Goal: Task Accomplishment & Management: Manage account settings

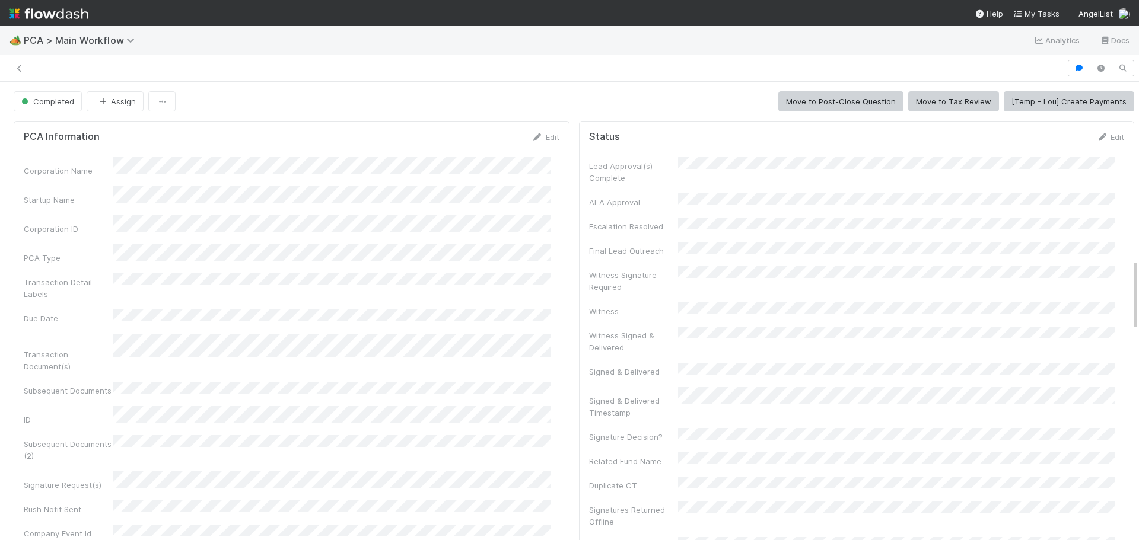
scroll to position [356, 0]
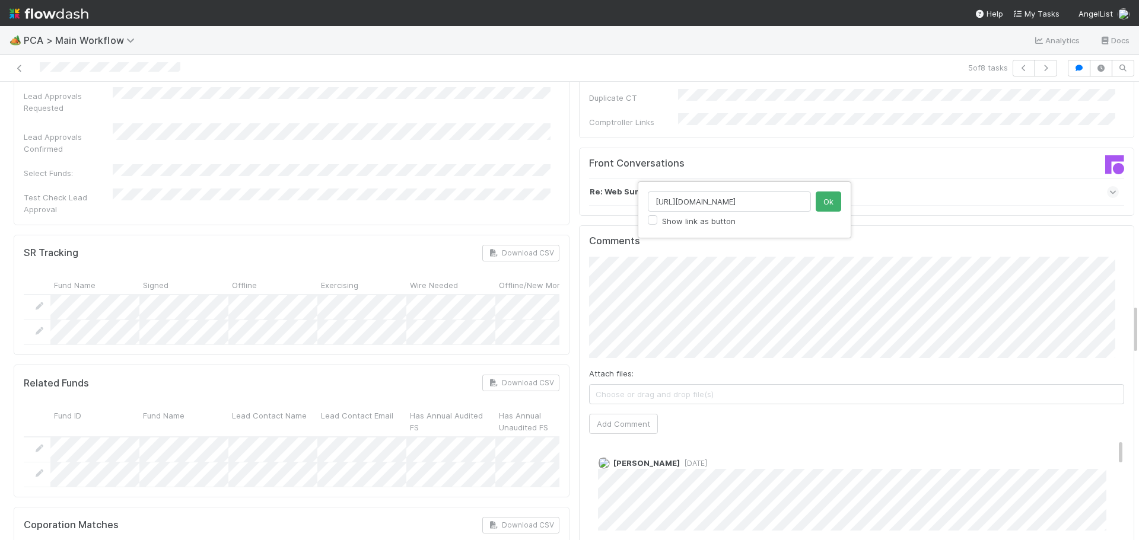
scroll to position [0, 204]
type input "https://comptroller.internal.angellist.com/v/corporations/0198e9b63ea47000bdbbb…"
click at [825, 205] on button "Ok" at bounding box center [829, 202] width 26 height 20
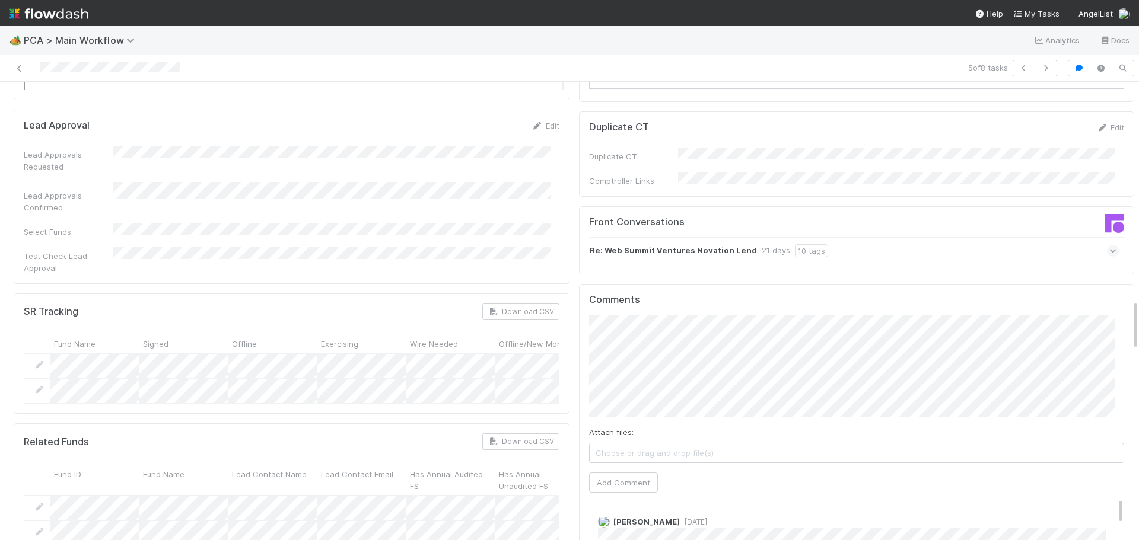
scroll to position [1958, 0]
click at [629, 473] on button "Add Comment" at bounding box center [623, 483] width 69 height 20
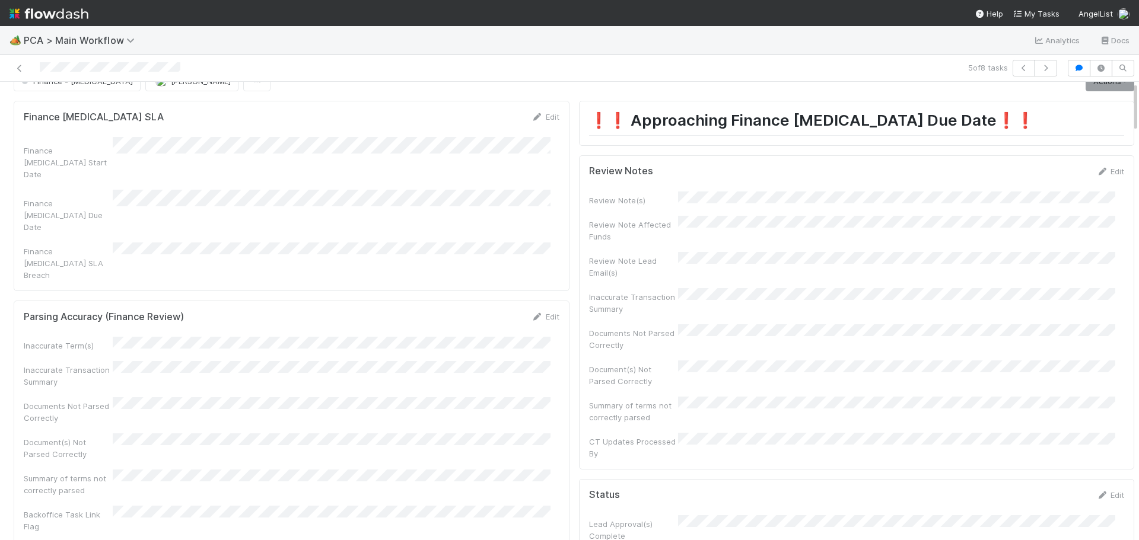
scroll to position [0, 0]
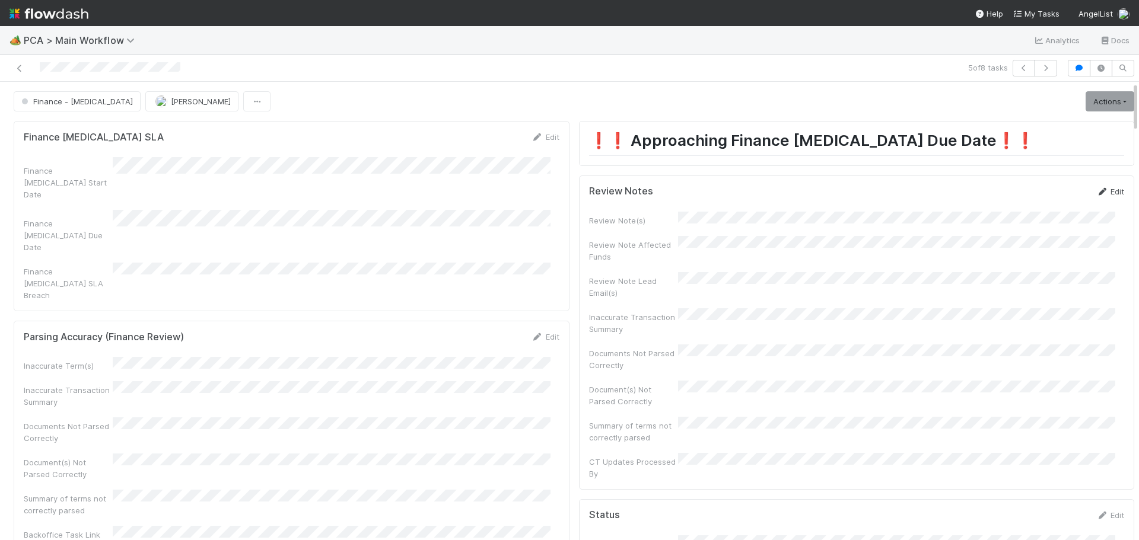
click at [1100, 193] on link "Edit" at bounding box center [1110, 191] width 28 height 9
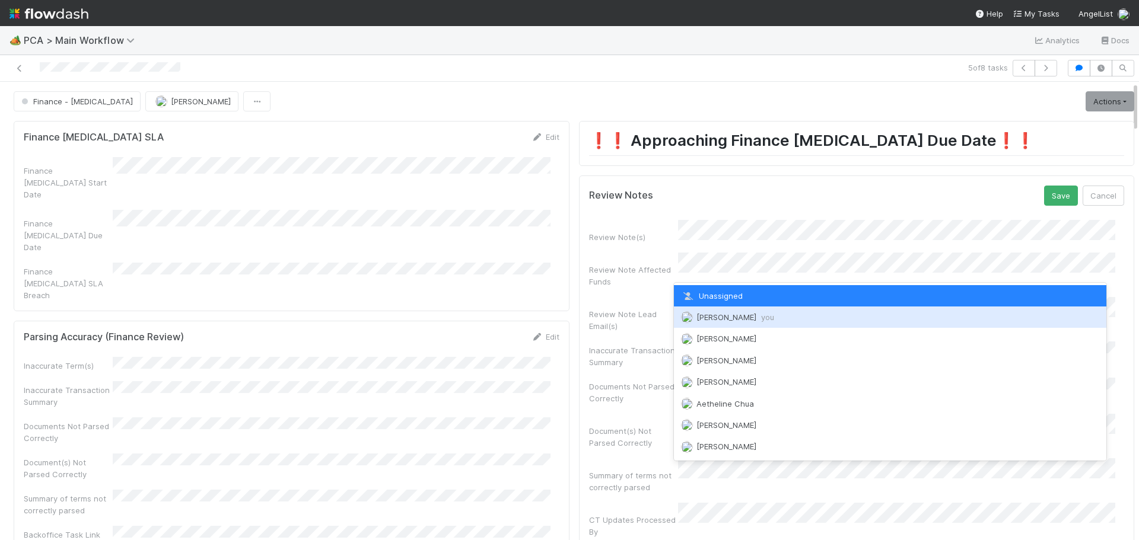
drag, startPoint x: 712, startPoint y: 317, endPoint x: 892, endPoint y: 273, distance: 185.6
click at [711, 316] on span "Marenz Trajano you" at bounding box center [735, 317] width 78 height 9
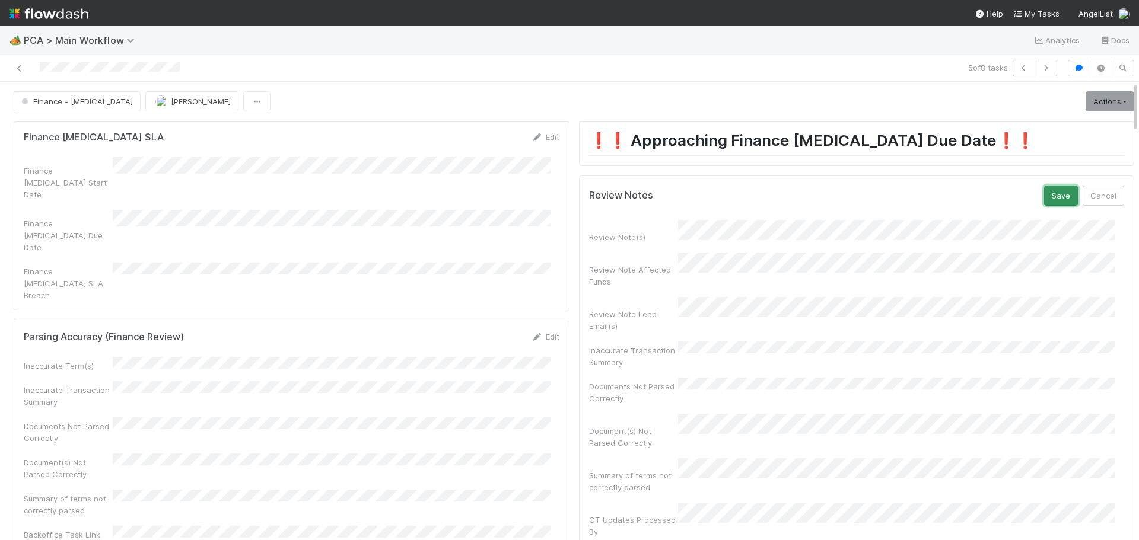
click at [1045, 193] on button "Save" at bounding box center [1061, 196] width 34 height 20
click at [1093, 107] on link "Actions" at bounding box center [1110, 101] width 49 height 20
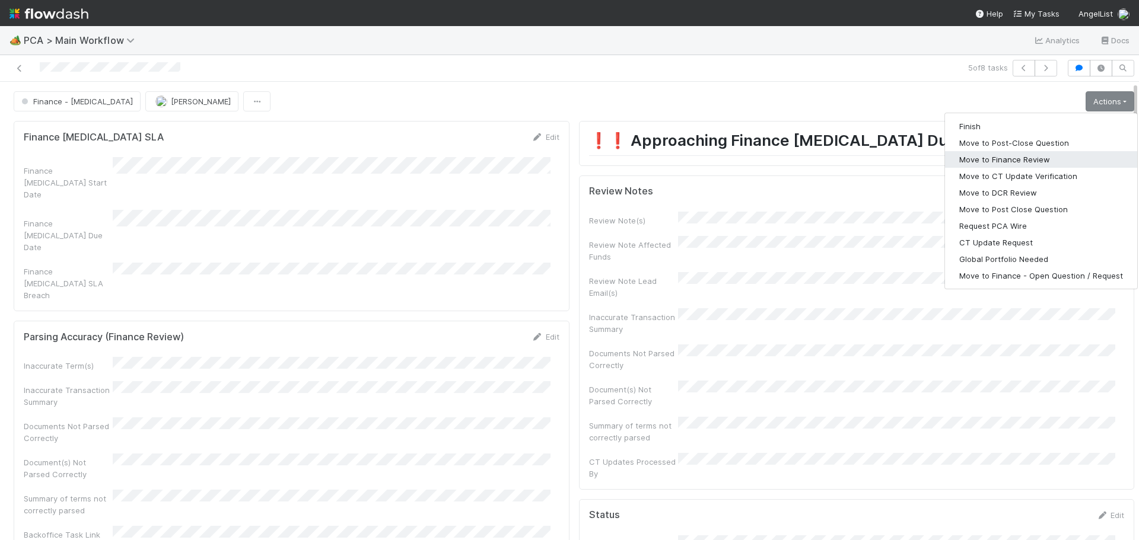
click at [995, 163] on button "Move to Finance Review" at bounding box center [1041, 159] width 192 height 17
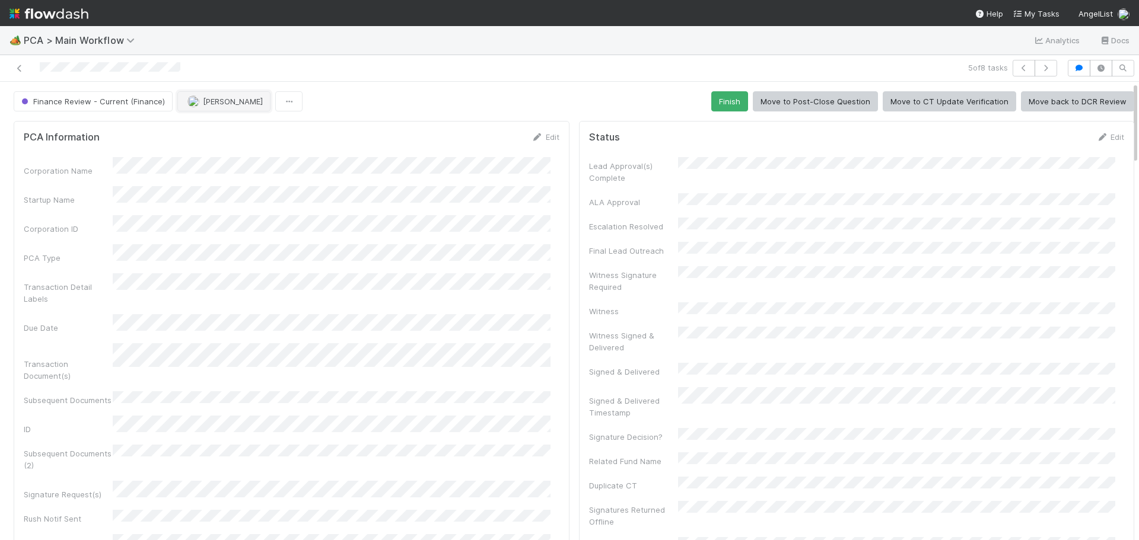
click at [221, 98] on span "Marenz Trajano" at bounding box center [233, 101] width 60 height 9
click at [260, 131] on div "Ronalie Nova" at bounding box center [253, 130] width 167 height 21
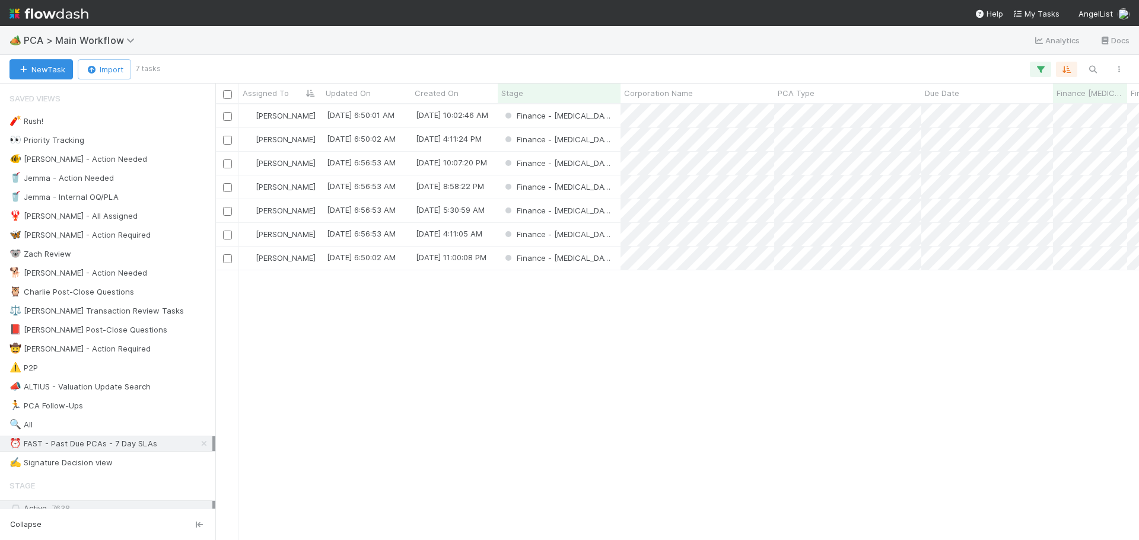
scroll to position [427, 915]
click at [601, 117] on div "Finance - [MEDICAL_DATA]" at bounding box center [559, 115] width 123 height 23
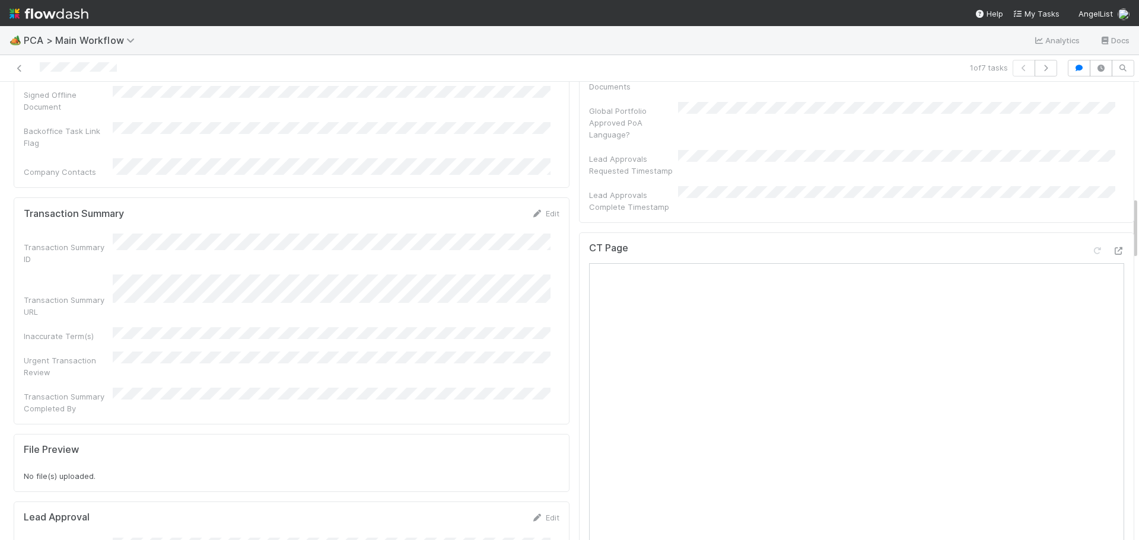
scroll to position [830, 0]
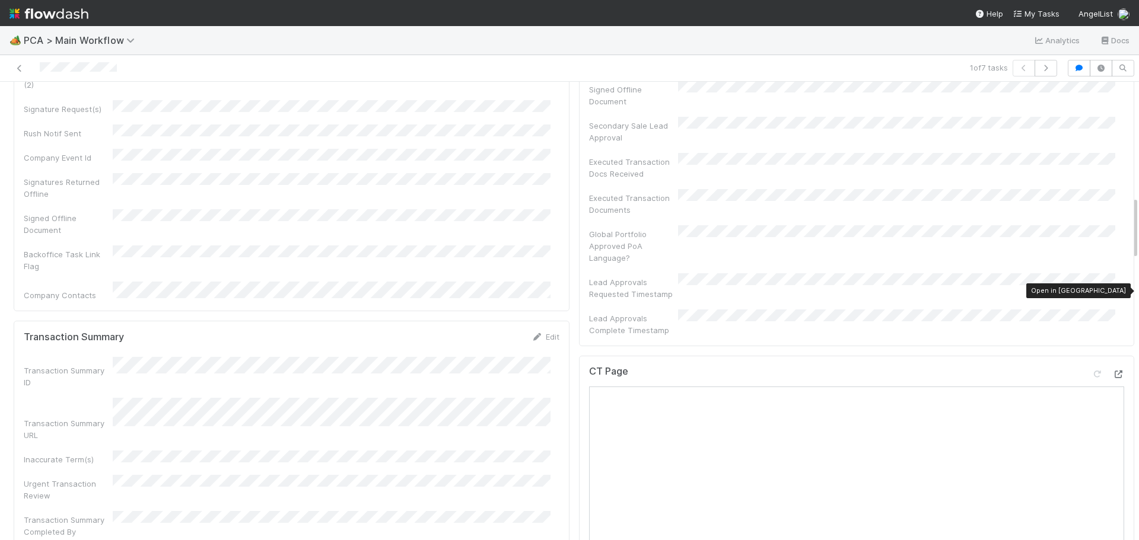
click at [1112, 371] on icon at bounding box center [1118, 375] width 12 height 8
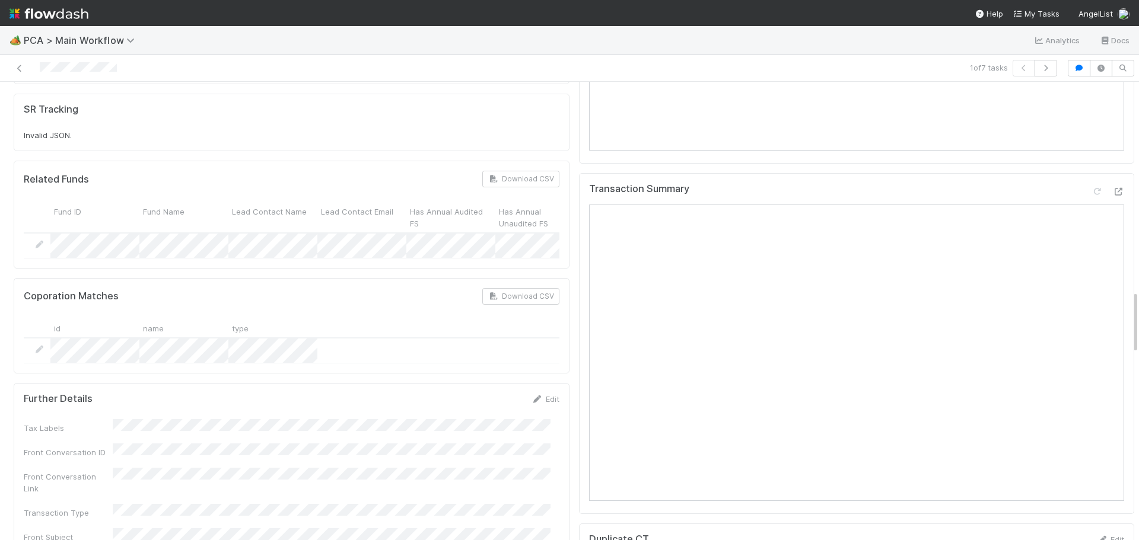
scroll to position [1424, 0]
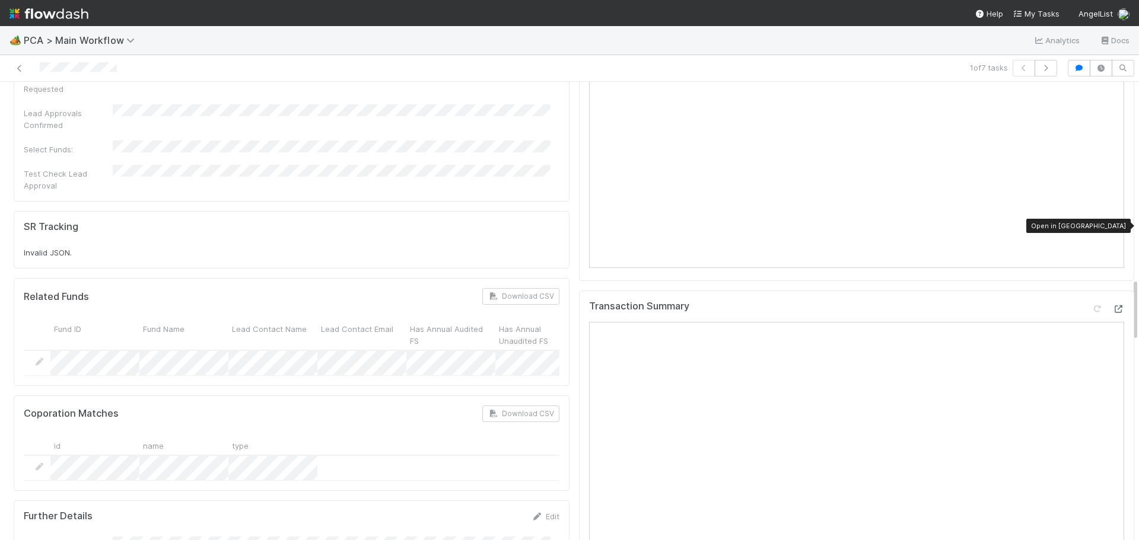
click at [1112, 305] on icon at bounding box center [1118, 309] width 12 height 8
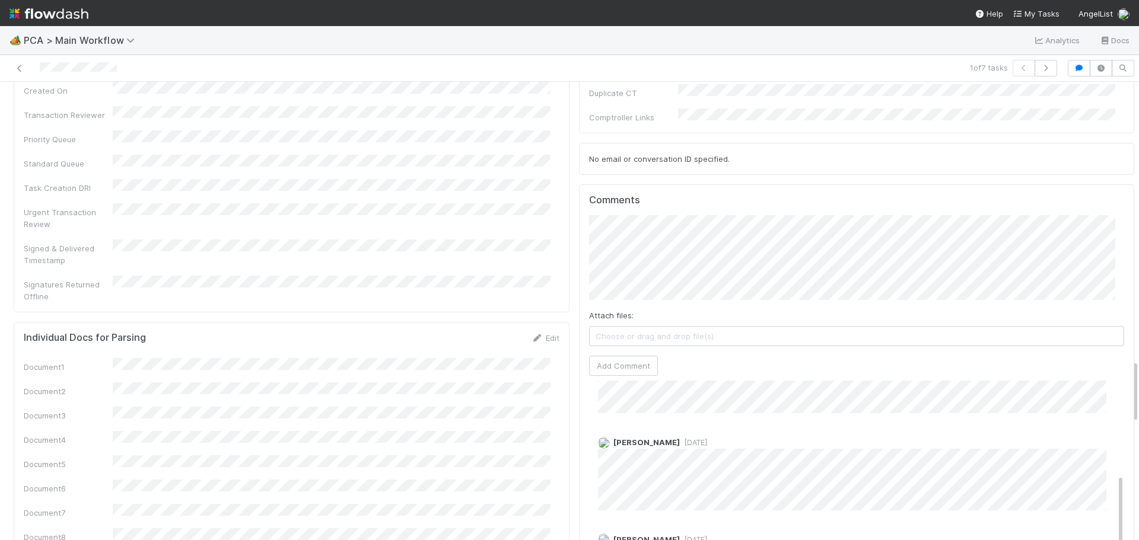
scroll to position [300, 0]
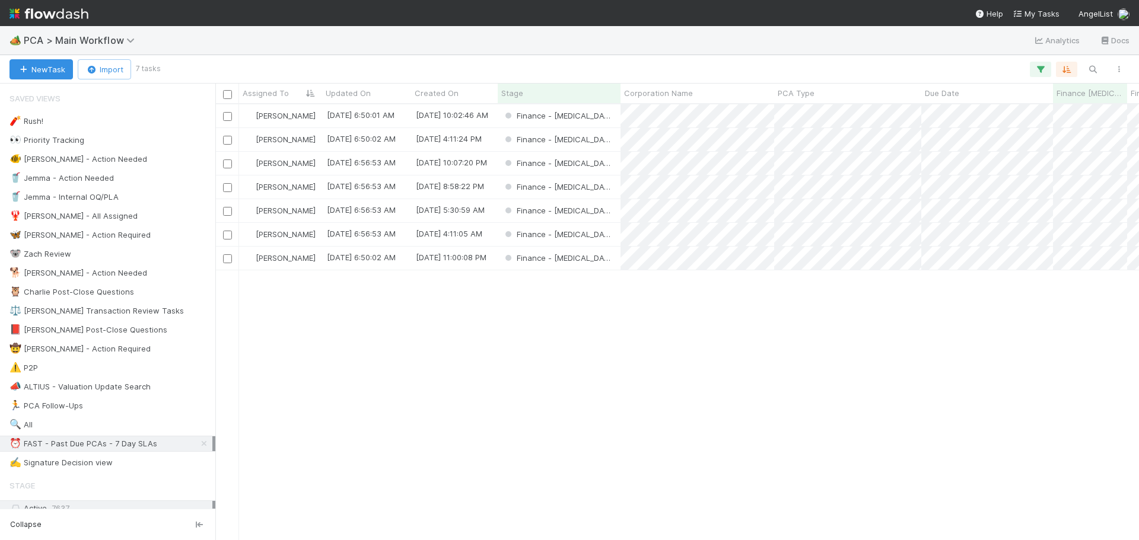
scroll to position [427, 915]
click at [597, 135] on div "Finance - [MEDICAL_DATA]" at bounding box center [559, 139] width 123 height 23
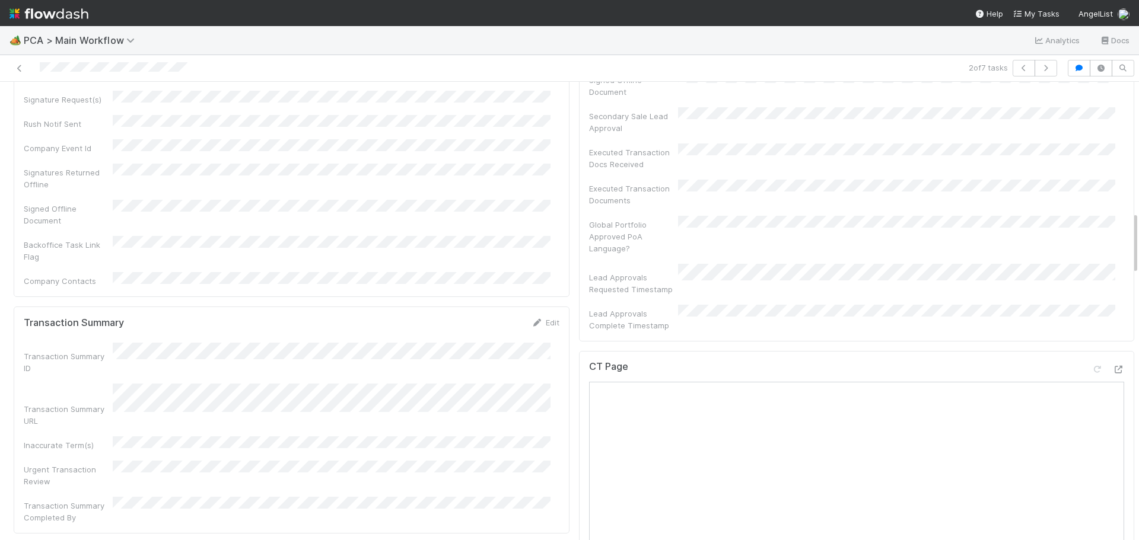
scroll to position [949, 0]
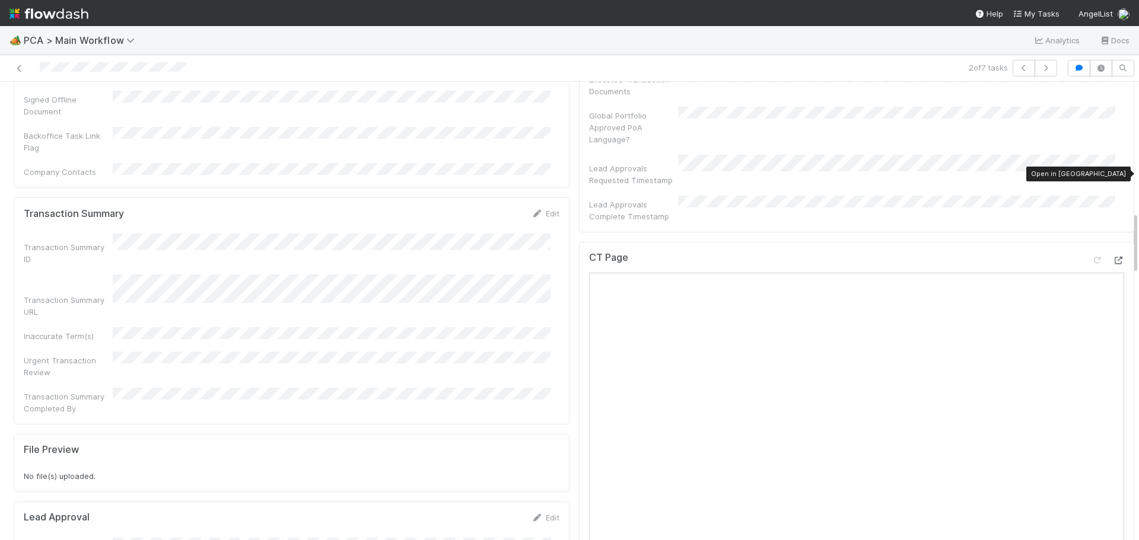
click at [1112, 257] on icon at bounding box center [1118, 261] width 12 height 8
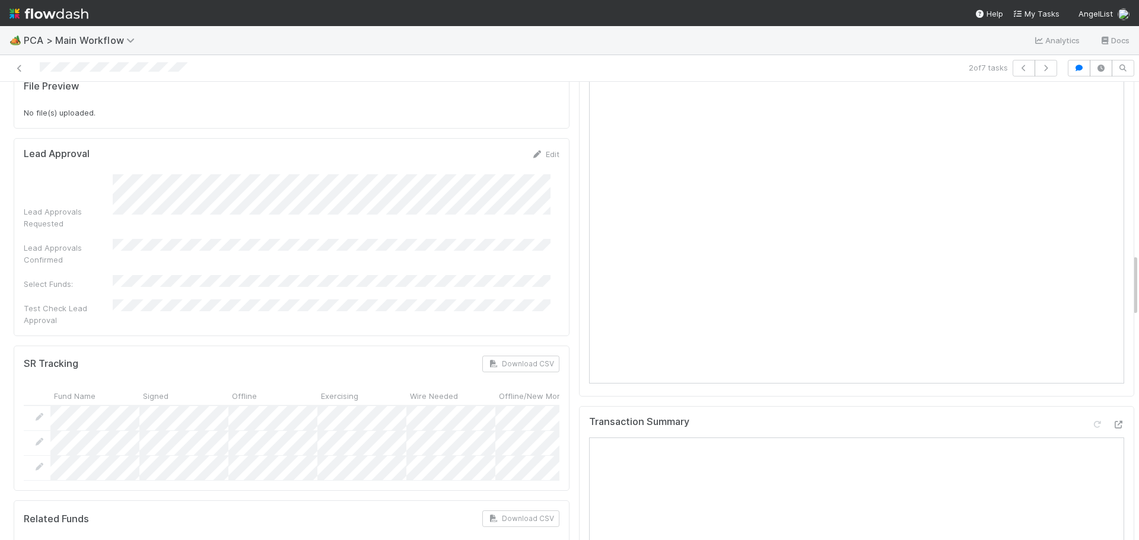
scroll to position [1483, 0]
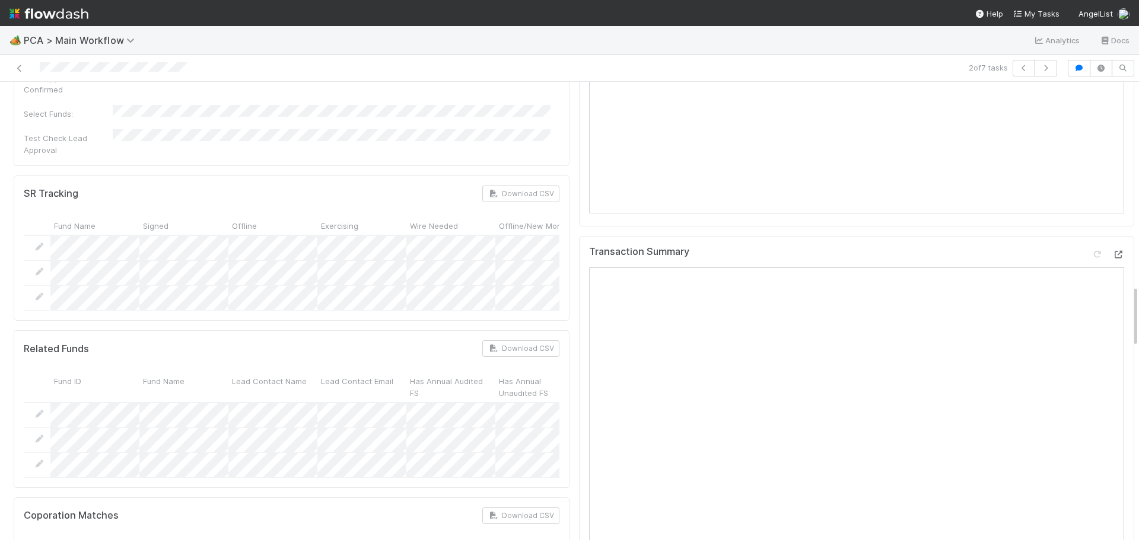
click at [1112, 251] on icon at bounding box center [1118, 255] width 12 height 8
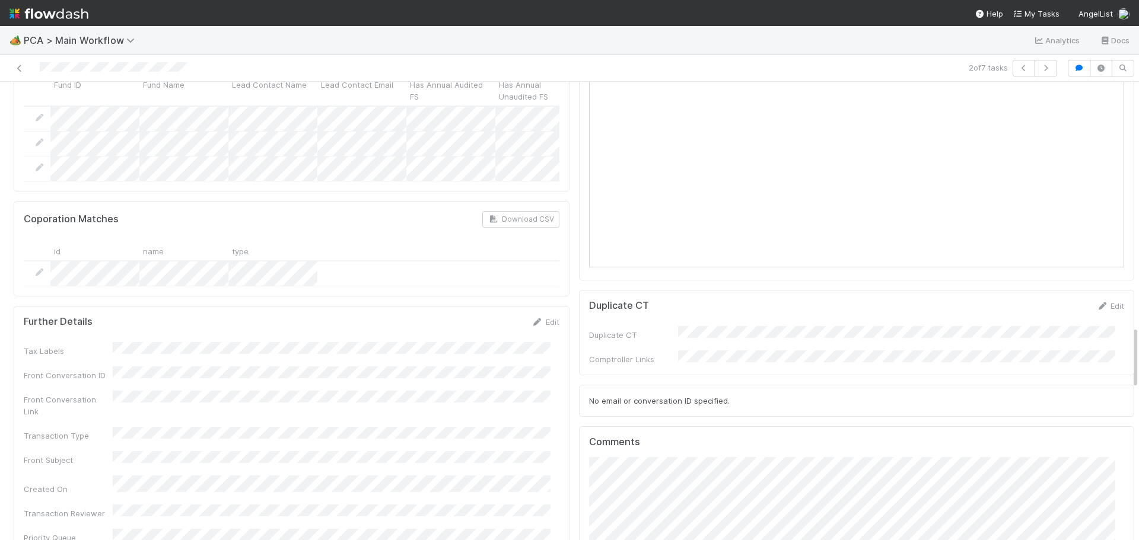
scroll to position [1839, 0]
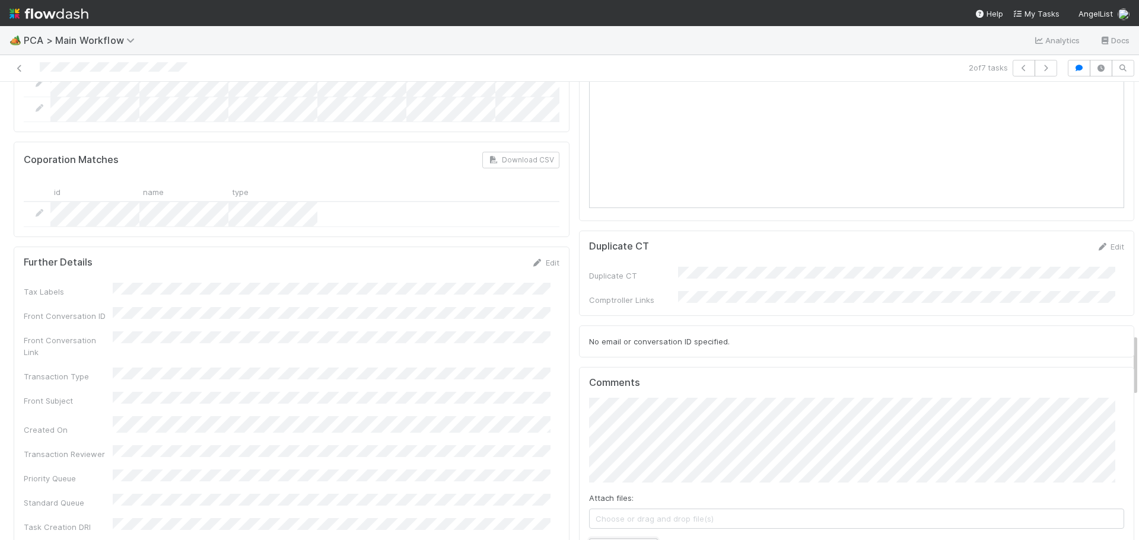
click at [619, 539] on button "Add Comment" at bounding box center [623, 549] width 69 height 20
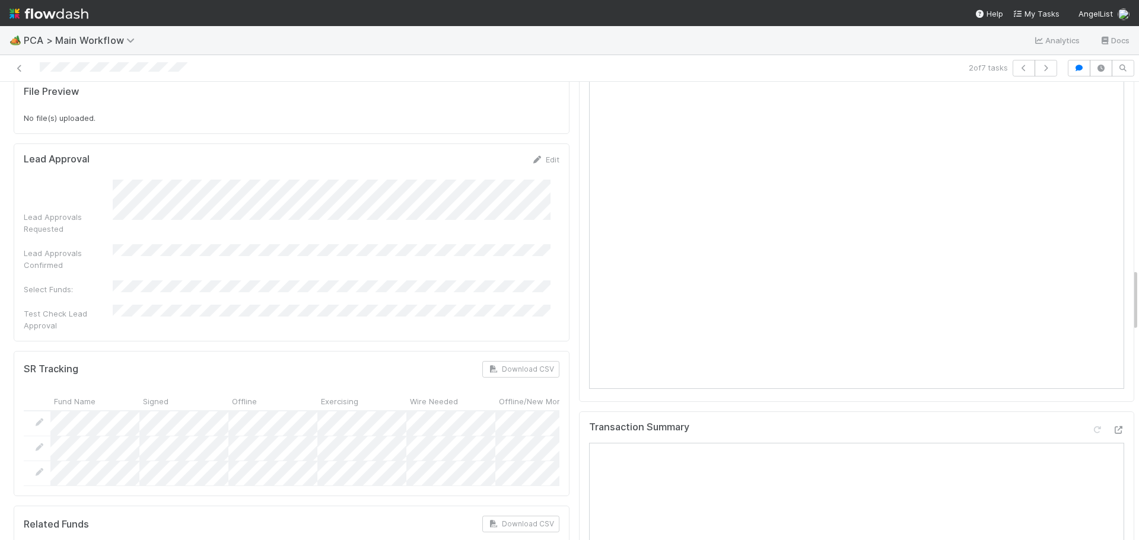
scroll to position [1364, 0]
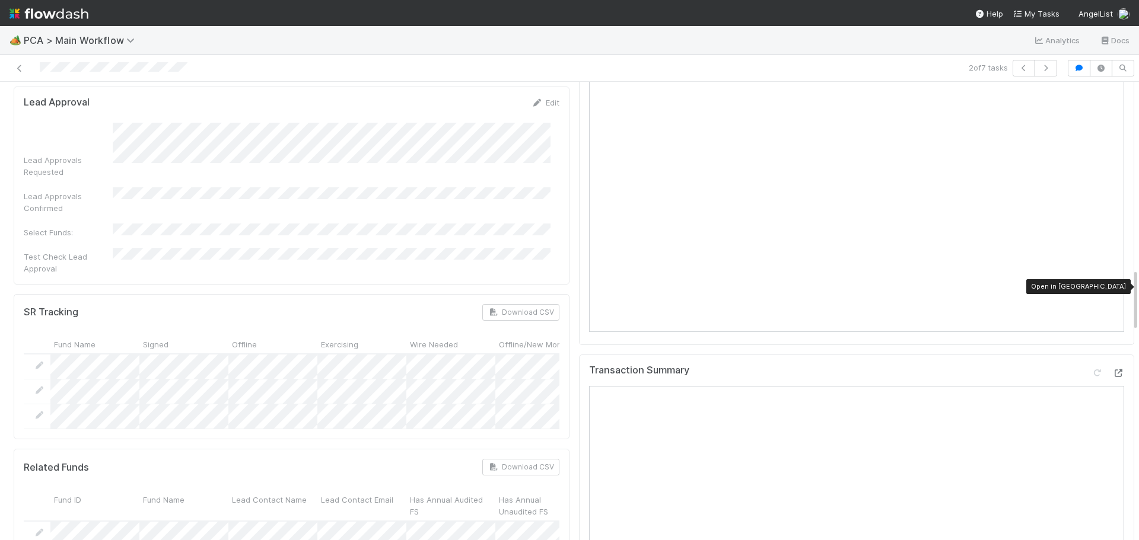
click at [1112, 370] on icon at bounding box center [1118, 374] width 12 height 8
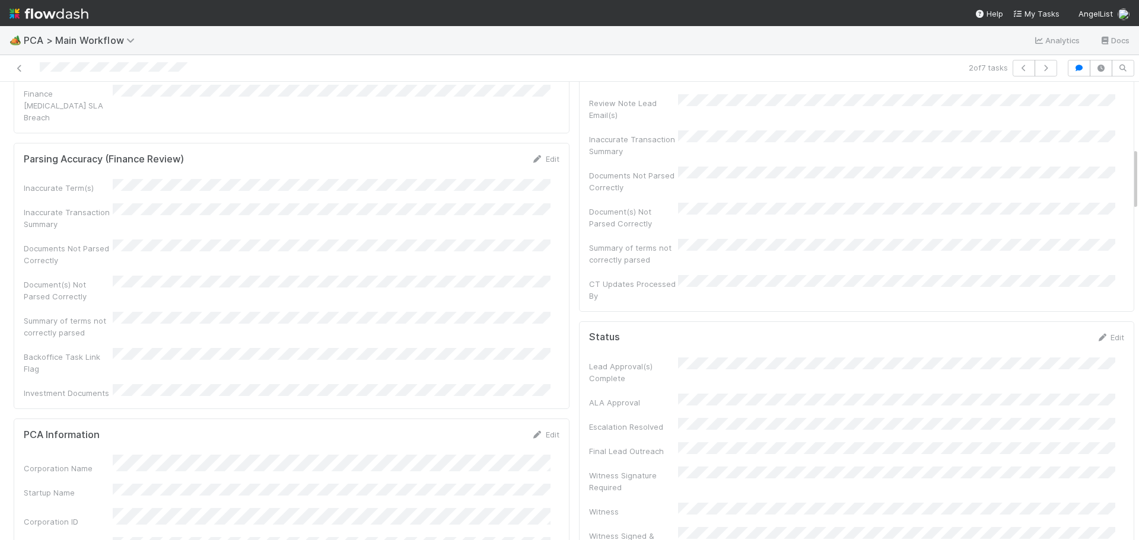
scroll to position [0, 0]
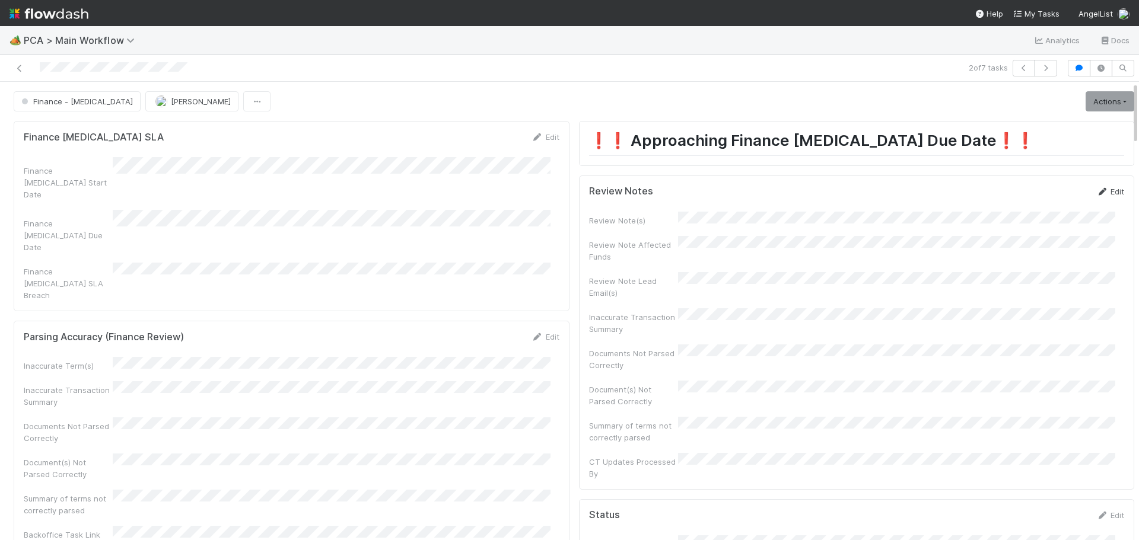
click at [1096, 188] on link "Edit" at bounding box center [1110, 191] width 28 height 9
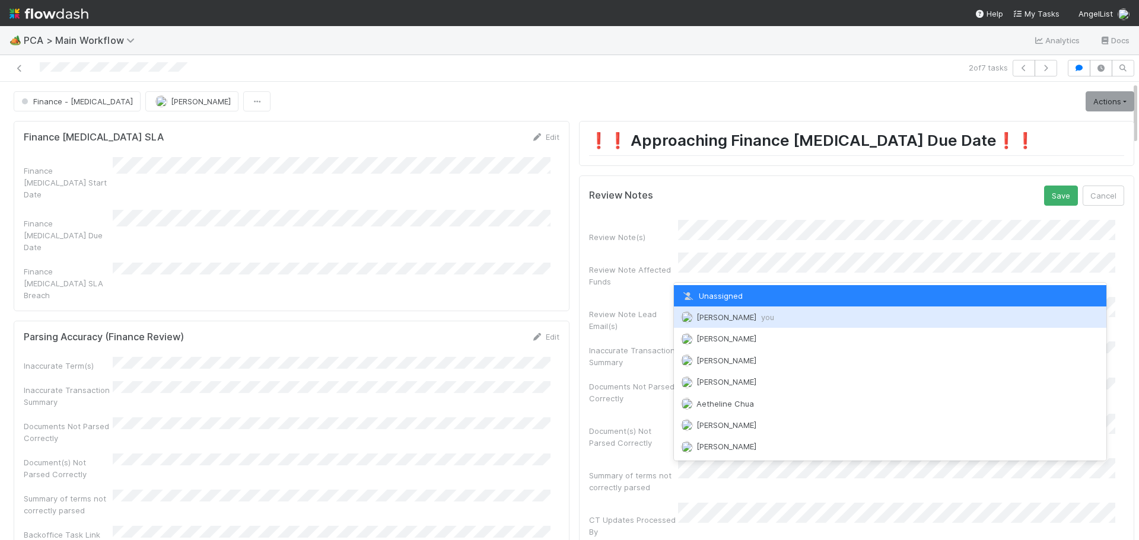
click at [733, 322] on span "Marenz Trajano you" at bounding box center [735, 317] width 78 height 9
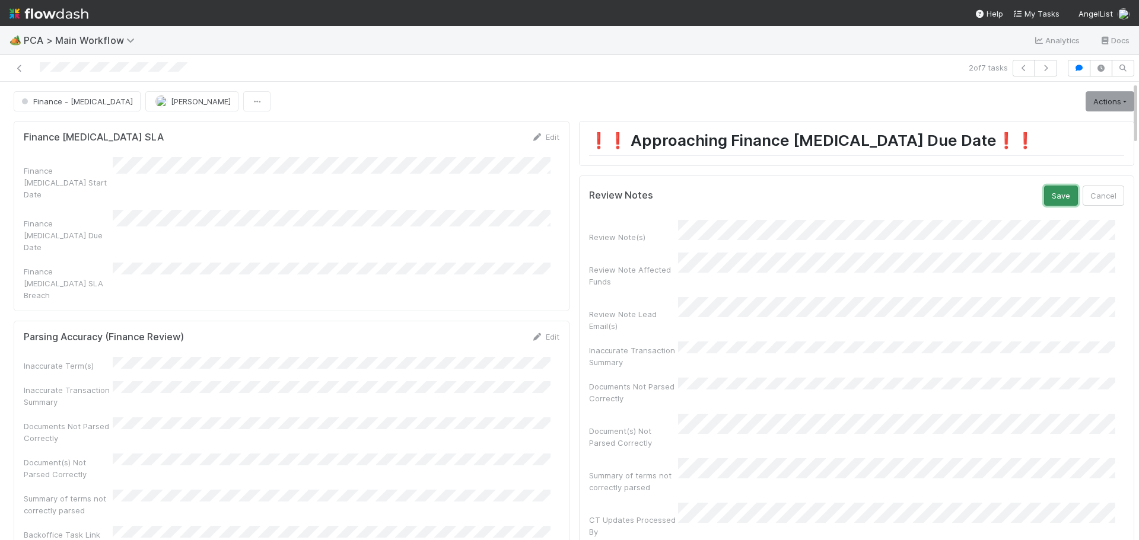
click at [1044, 196] on button "Save" at bounding box center [1061, 196] width 34 height 20
click at [1086, 102] on link "Actions" at bounding box center [1110, 101] width 49 height 20
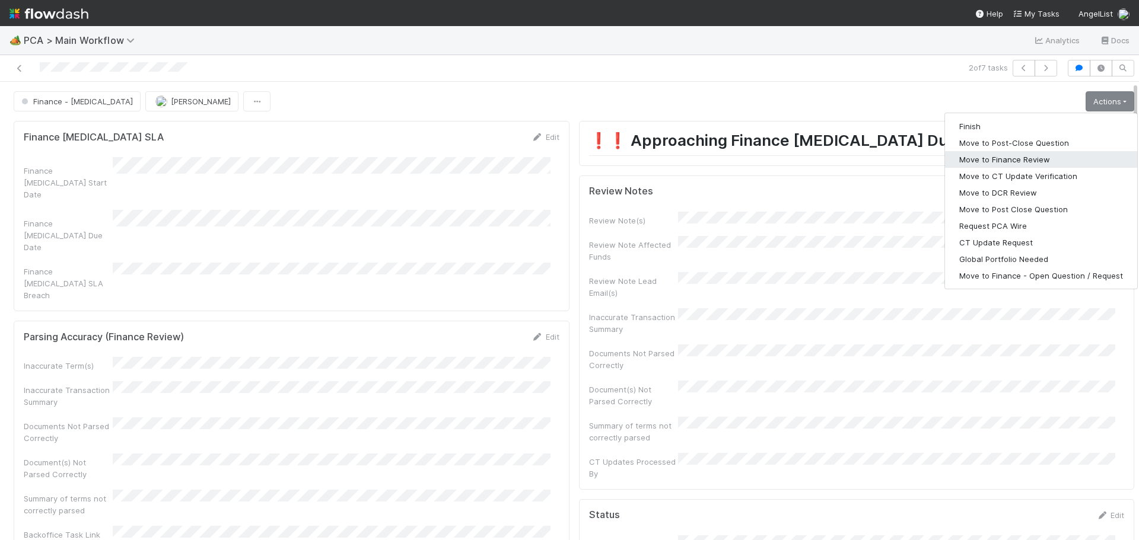
click at [998, 165] on button "Move to Finance Review" at bounding box center [1041, 159] width 192 height 17
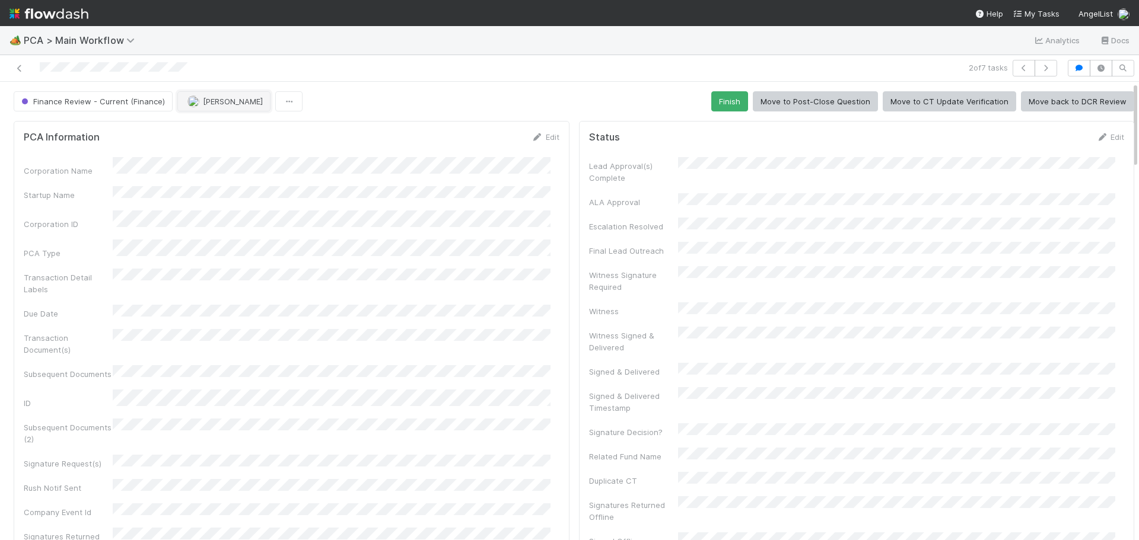
click at [237, 103] on span "Marenz Trajano" at bounding box center [233, 101] width 60 height 9
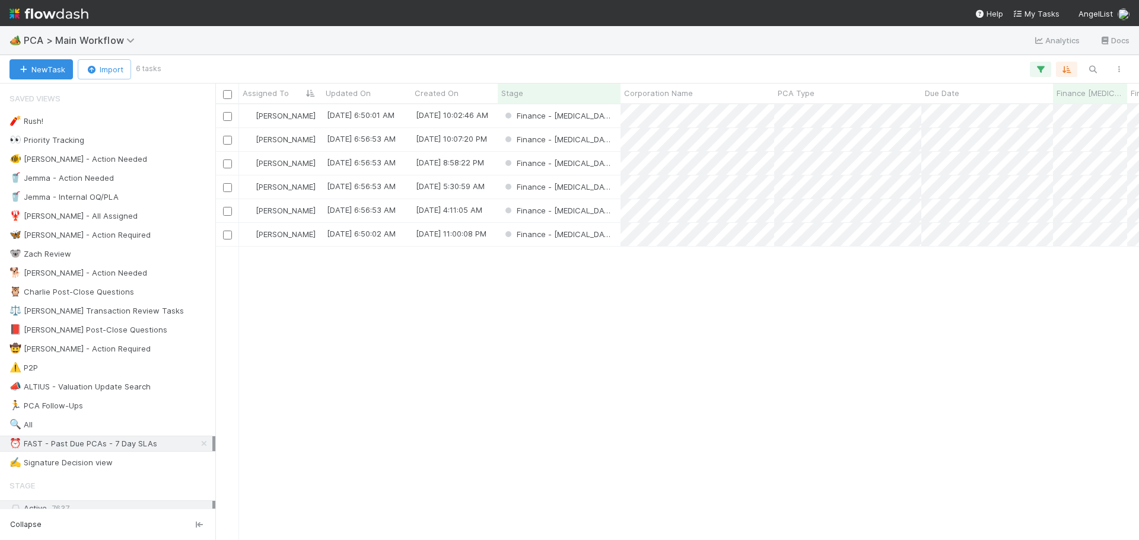
scroll to position [427, 915]
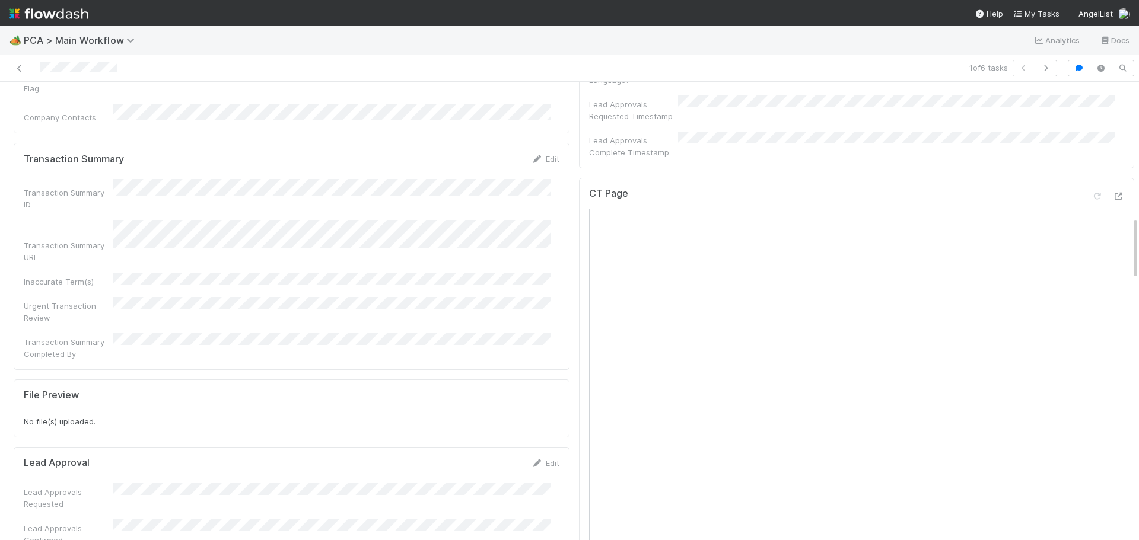
scroll to position [890, 0]
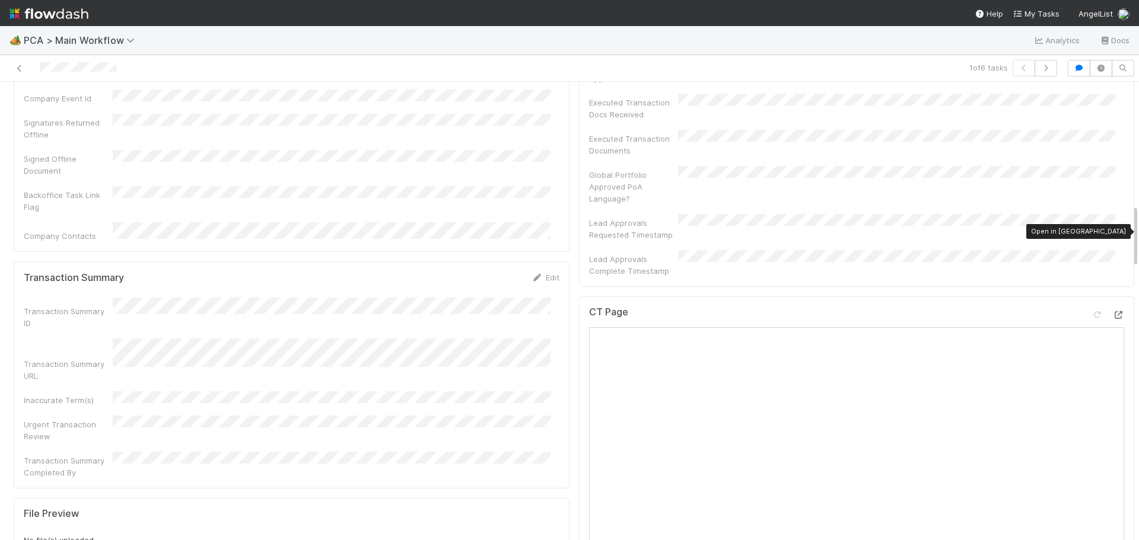
click at [1112, 311] on icon at bounding box center [1118, 315] width 12 height 8
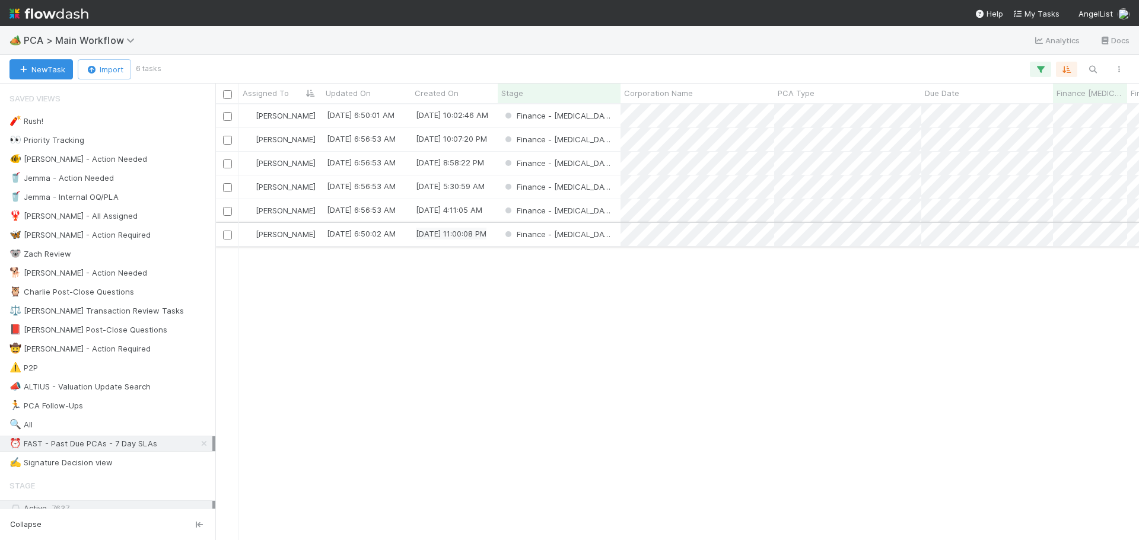
scroll to position [427, 915]
click at [590, 189] on div "Finance - [MEDICAL_DATA]" at bounding box center [559, 187] width 123 height 23
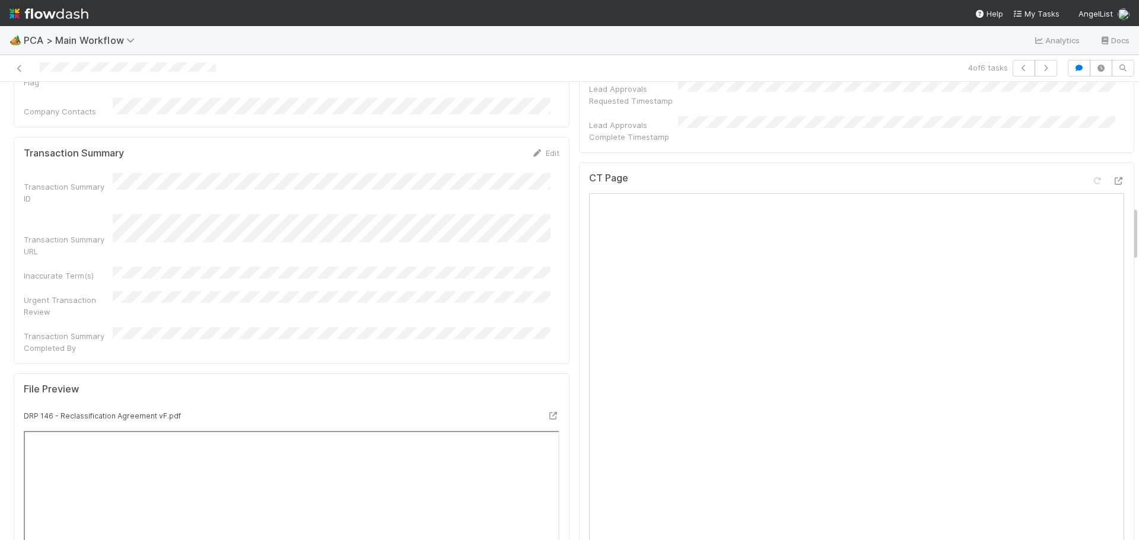
scroll to position [949, 0]
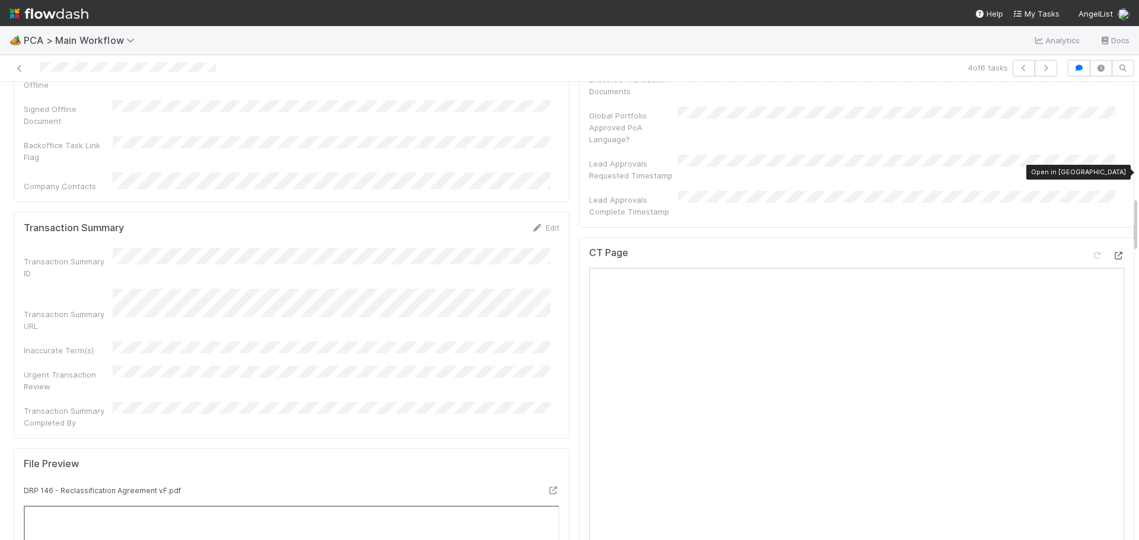
click at [1112, 252] on icon at bounding box center [1118, 256] width 12 height 8
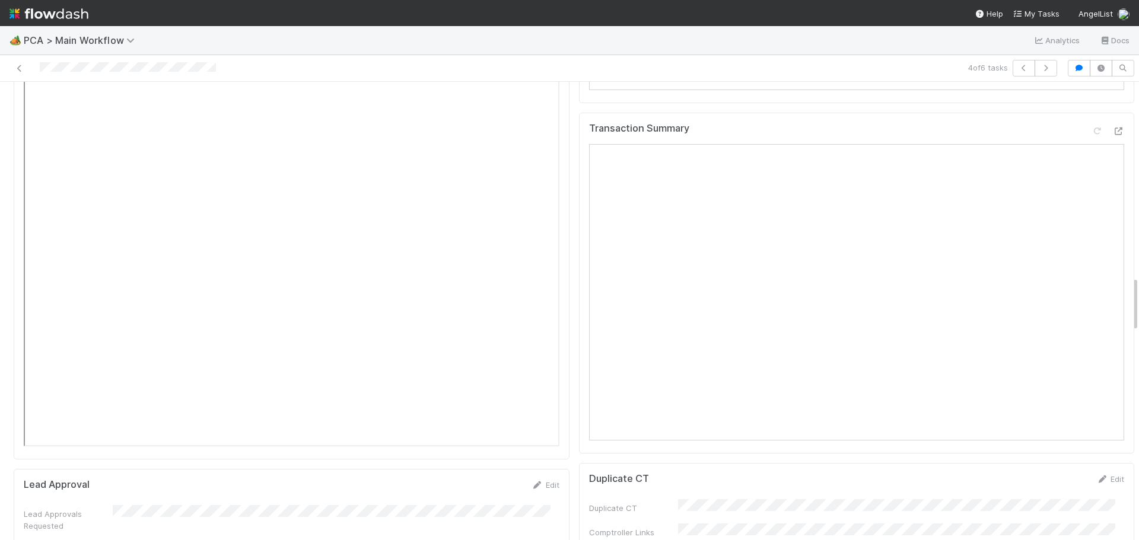
scroll to position [1364, 0]
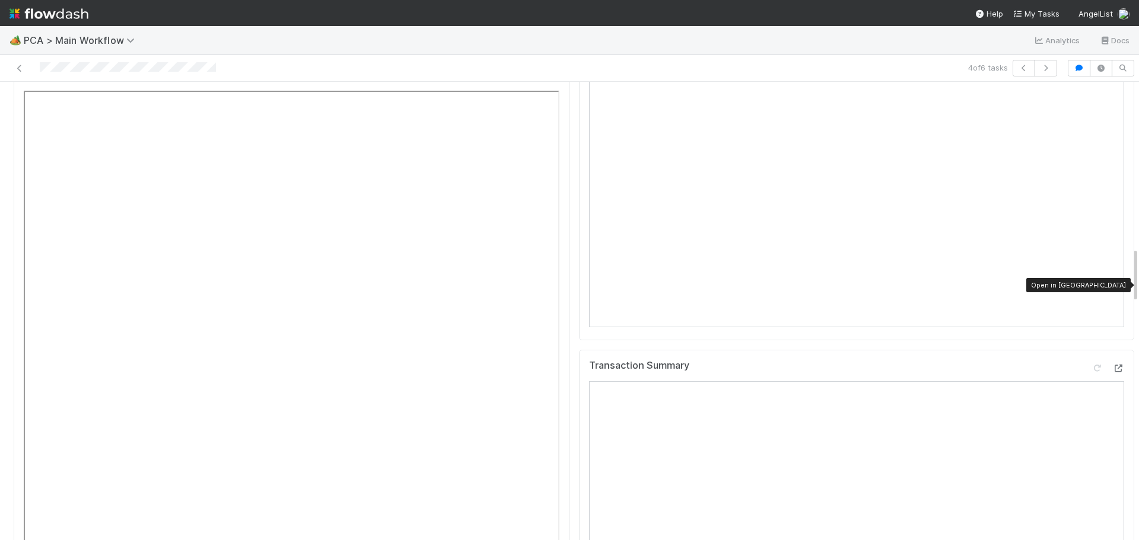
click at [1112, 365] on icon at bounding box center [1118, 369] width 12 height 8
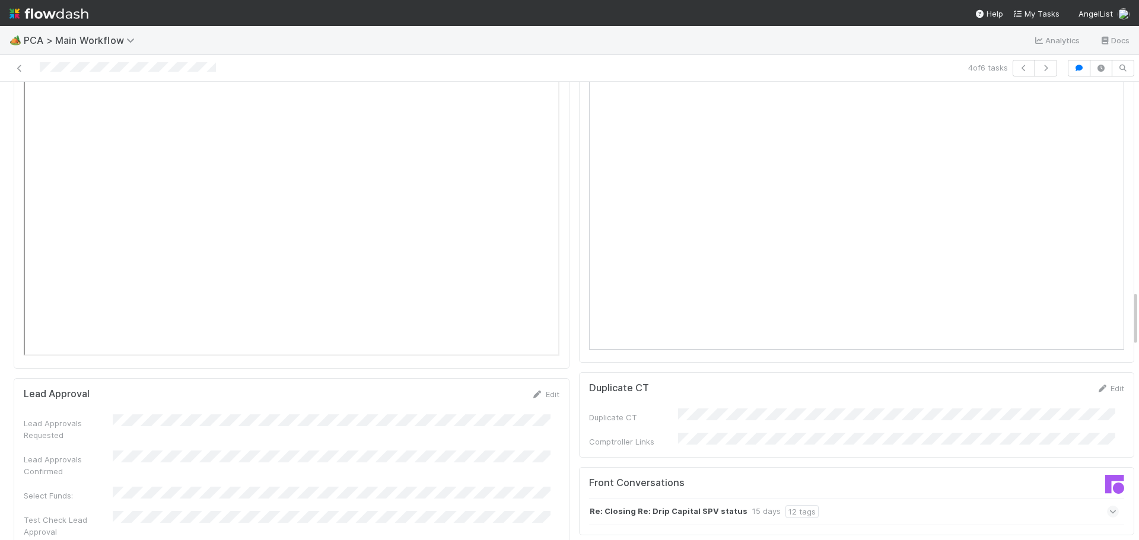
scroll to position [1720, 0]
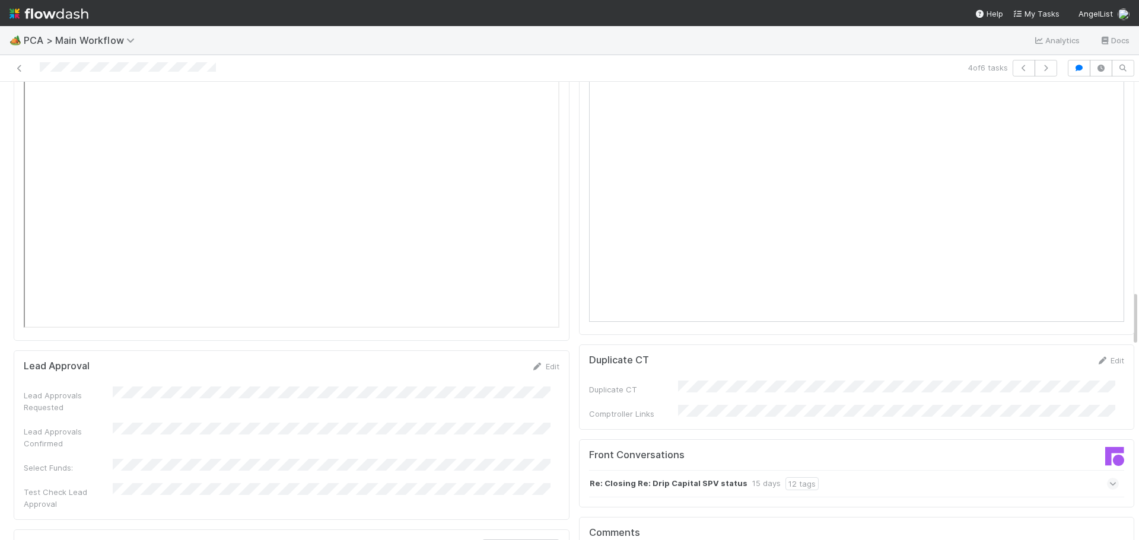
click at [1109, 478] on icon at bounding box center [1113, 484] width 8 height 12
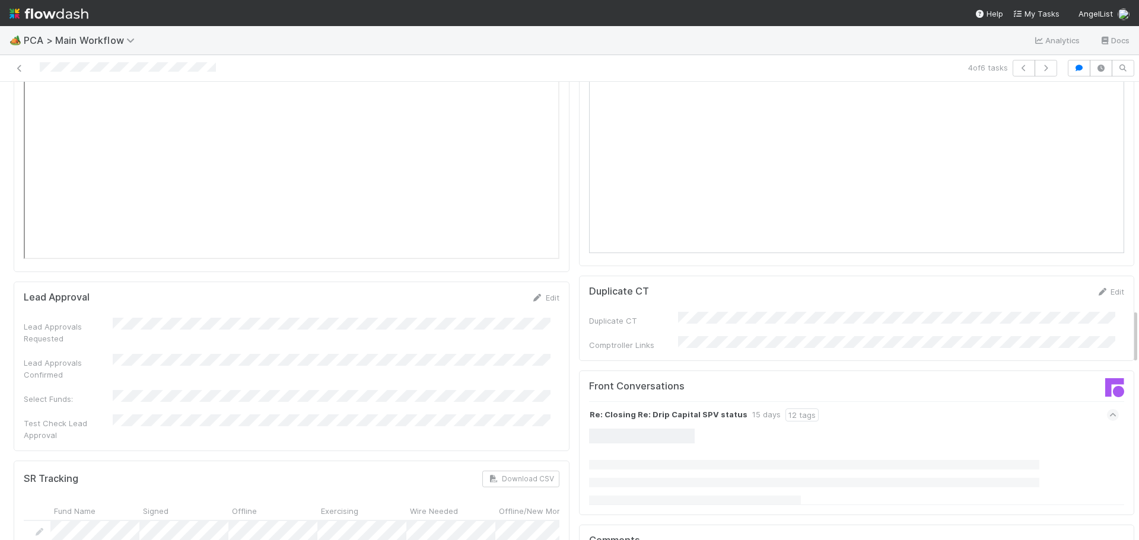
scroll to position [1898, 0]
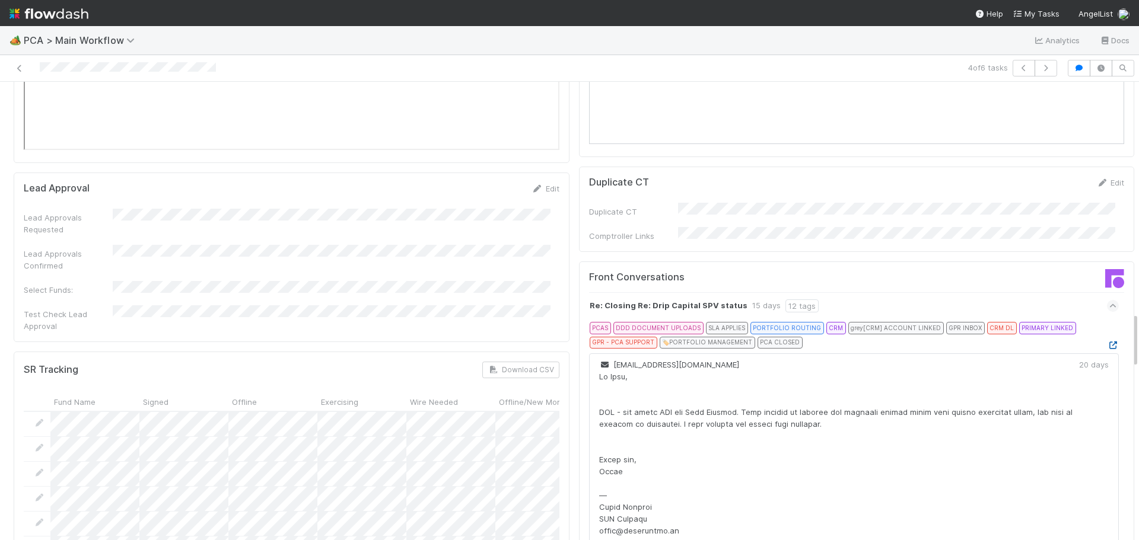
click at [1107, 342] on icon at bounding box center [1113, 346] width 12 height 8
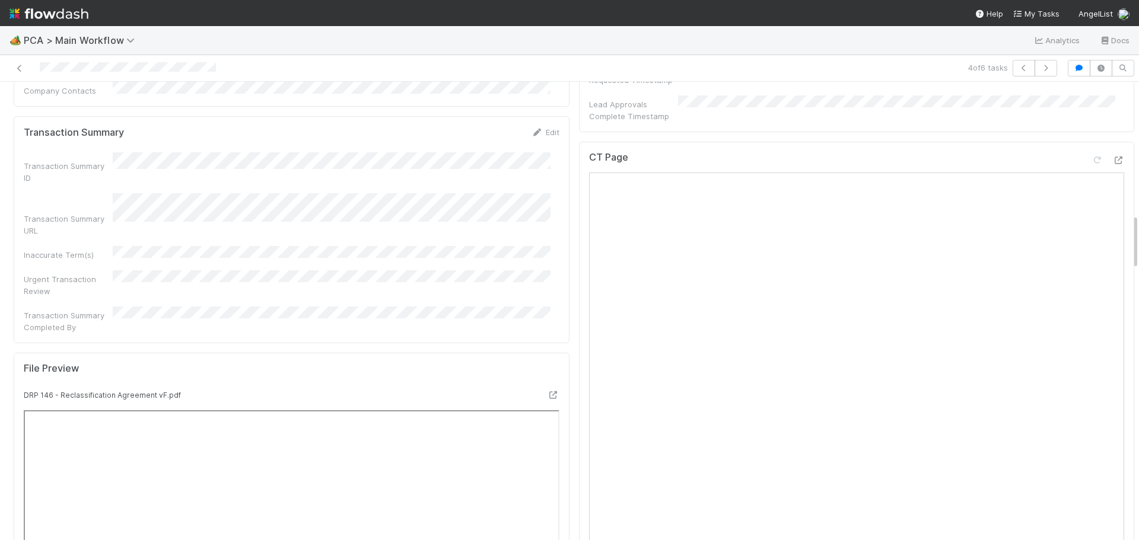
scroll to position [1008, 0]
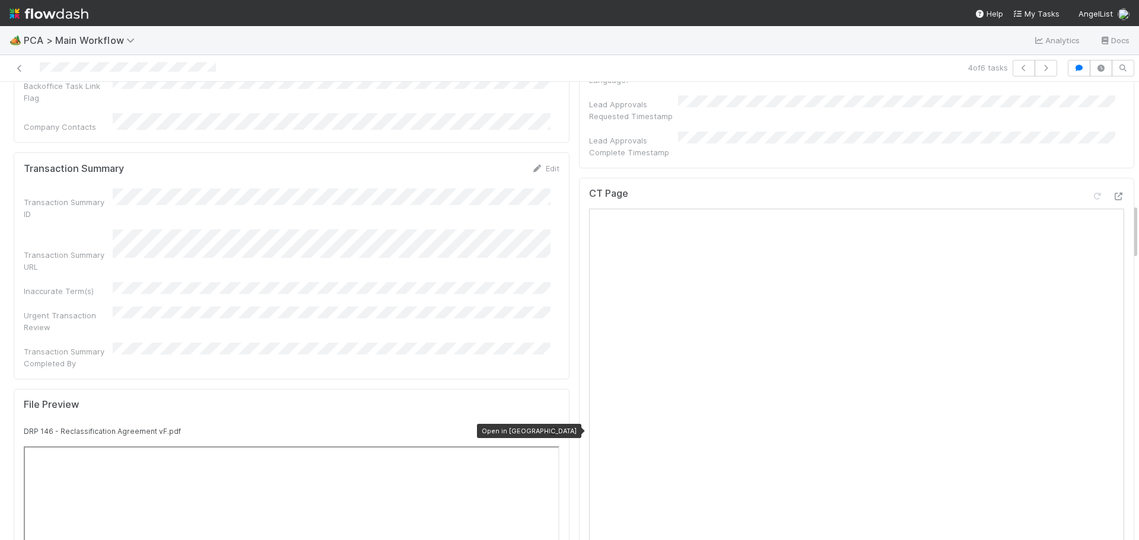
click at [548, 428] on icon at bounding box center [554, 432] width 12 height 8
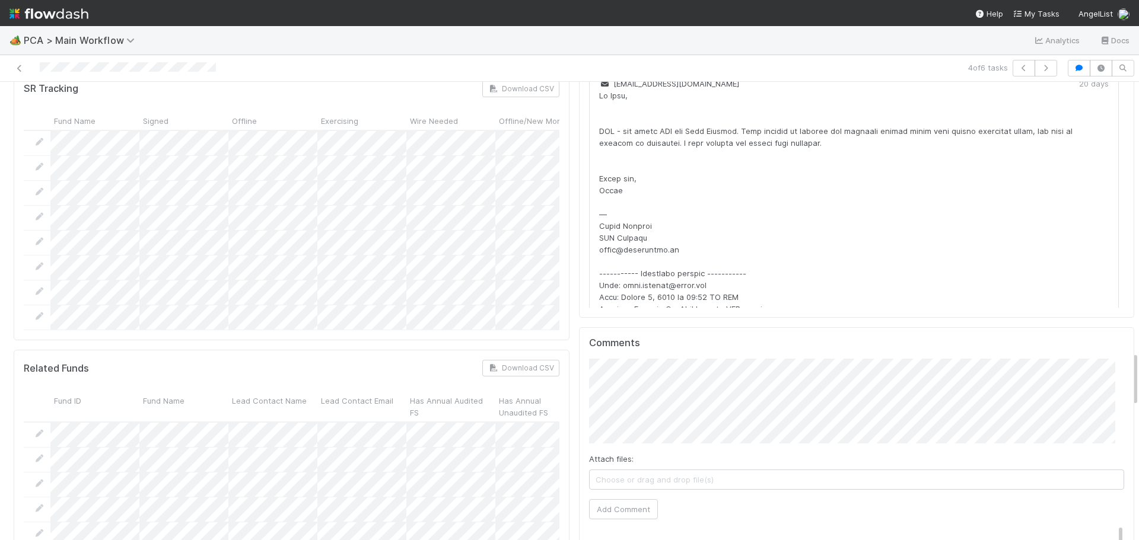
scroll to position [2249, 0]
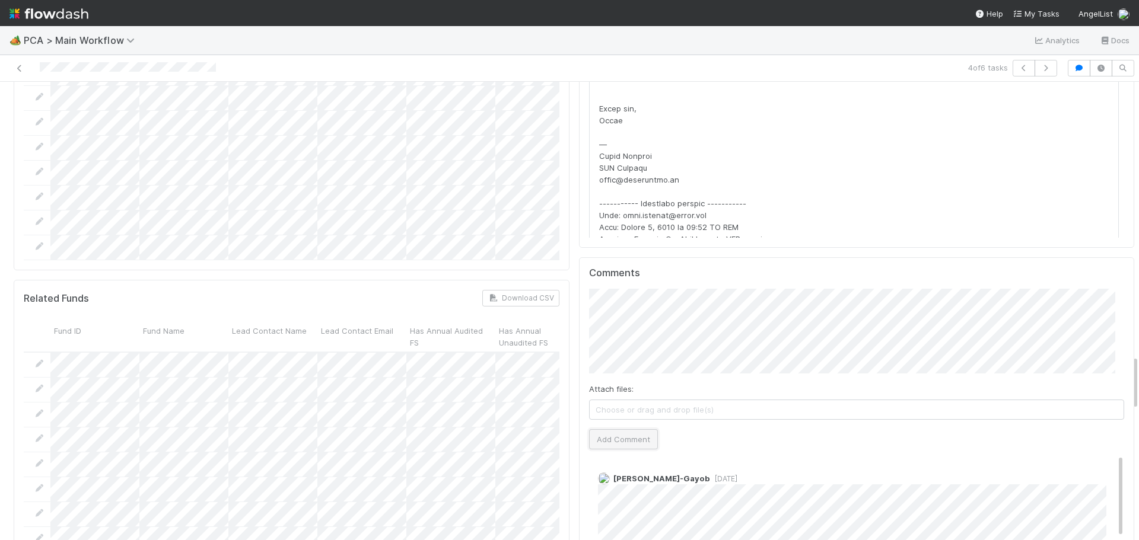
click at [629, 429] on button "Add Comment" at bounding box center [623, 439] width 69 height 20
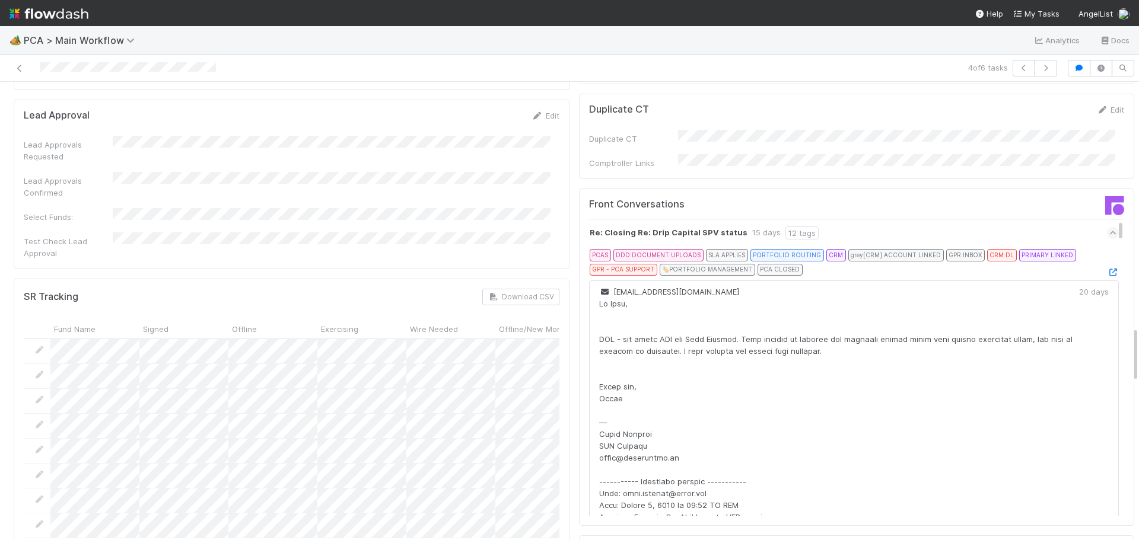
scroll to position [1898, 0]
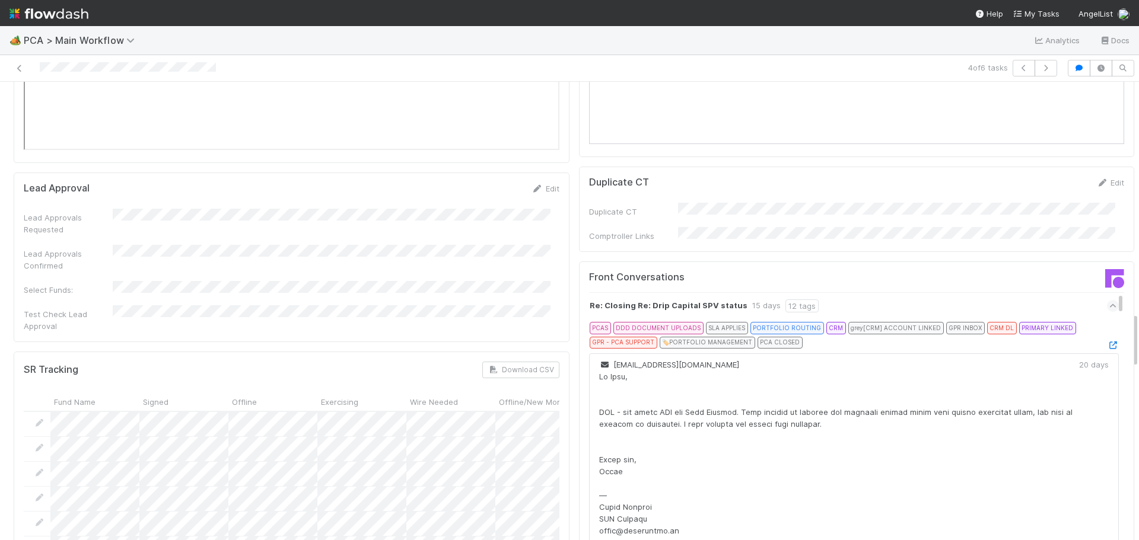
click at [1109, 300] on icon at bounding box center [1113, 306] width 8 height 12
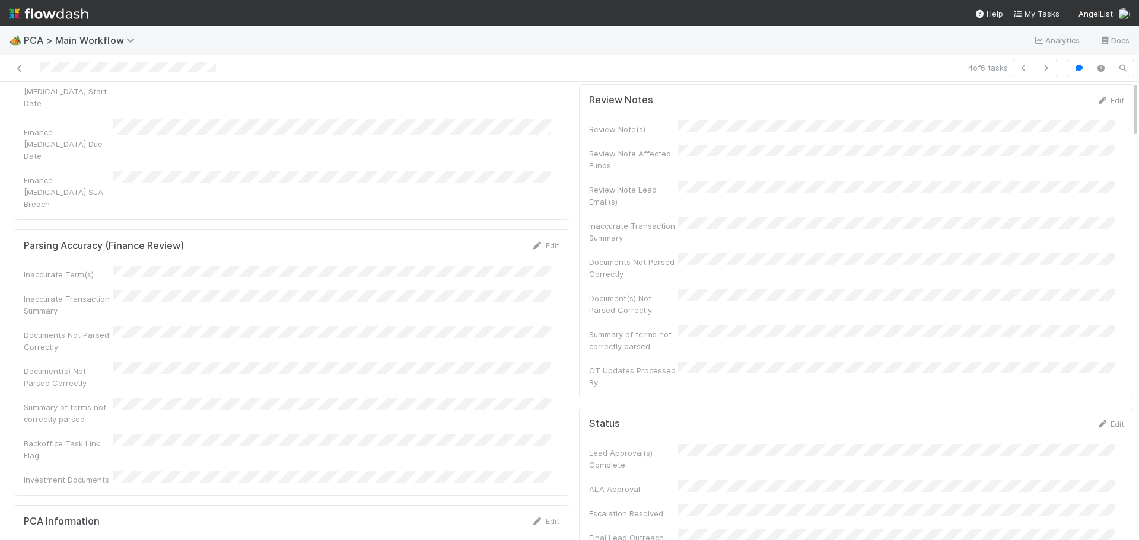
scroll to position [0, 0]
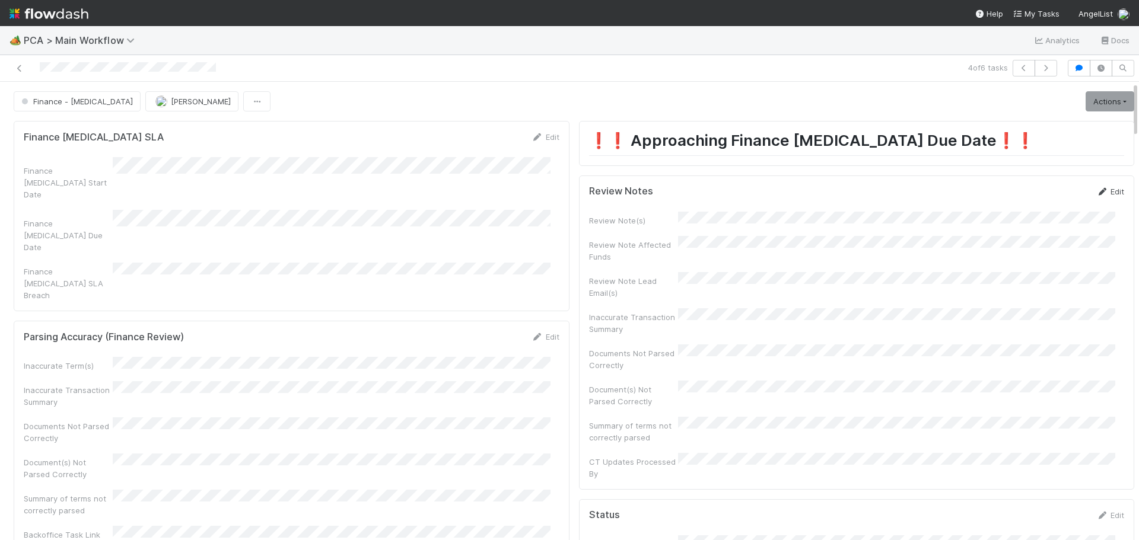
click at [1096, 190] on link "Edit" at bounding box center [1110, 191] width 28 height 9
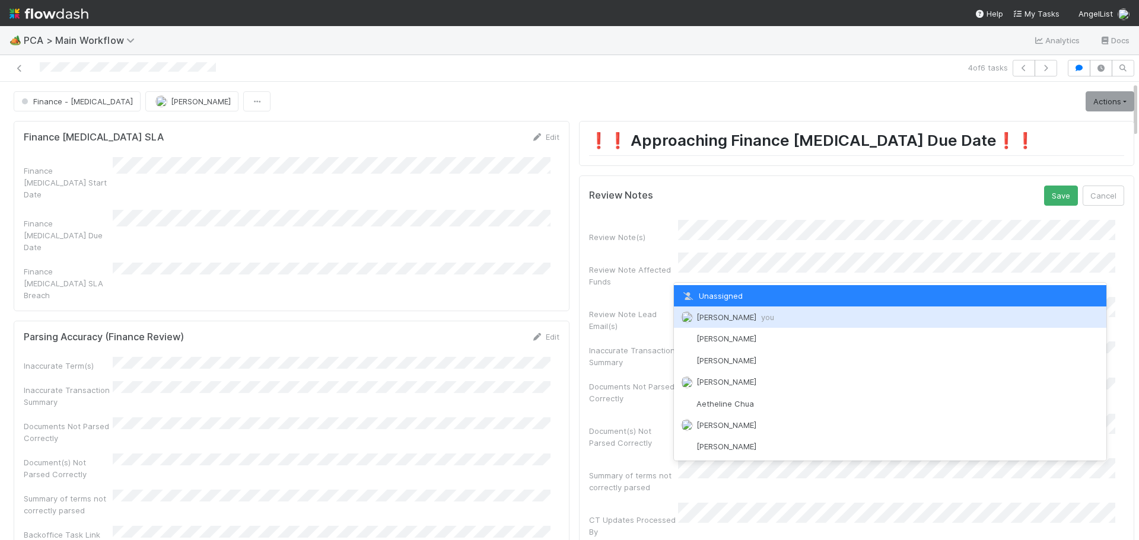
click at [727, 313] on span "Marenz Trajano you" at bounding box center [735, 317] width 78 height 9
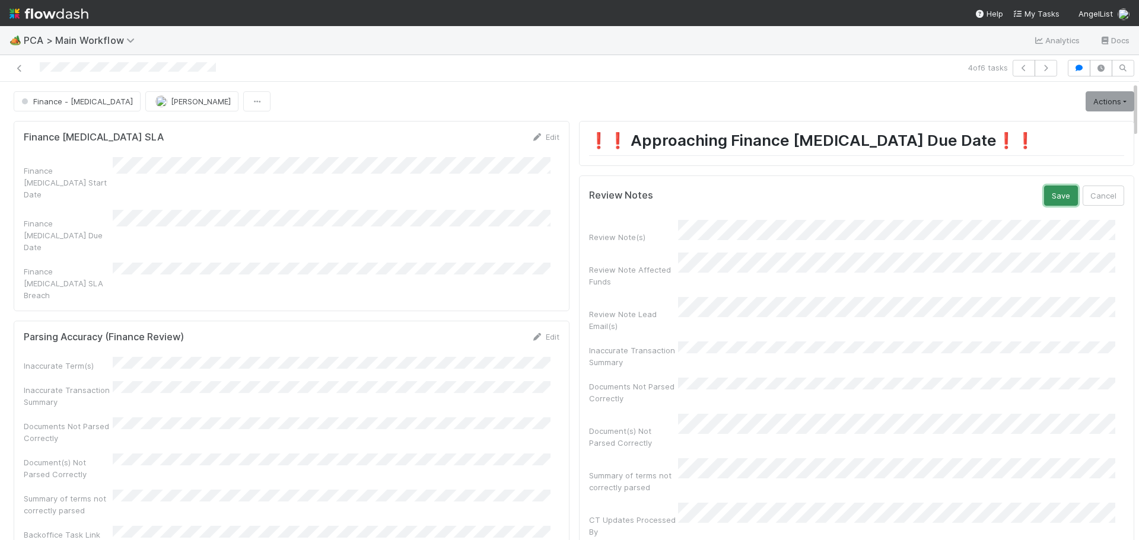
click at [1044, 199] on button "Save" at bounding box center [1061, 196] width 34 height 20
click at [1095, 105] on link "Actions" at bounding box center [1110, 101] width 49 height 20
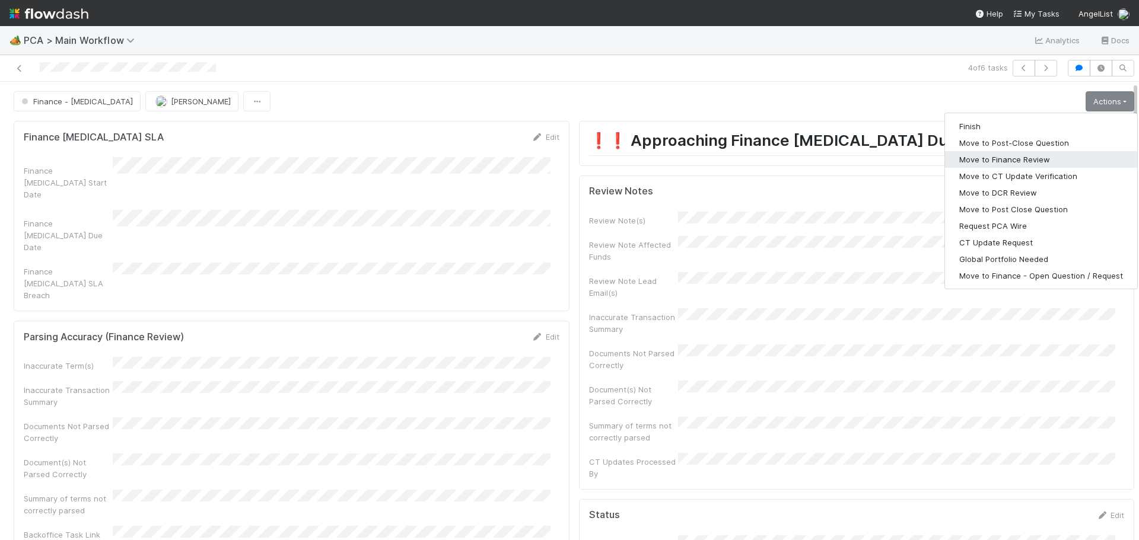
click at [997, 161] on button "Move to Finance Review" at bounding box center [1041, 159] width 192 height 17
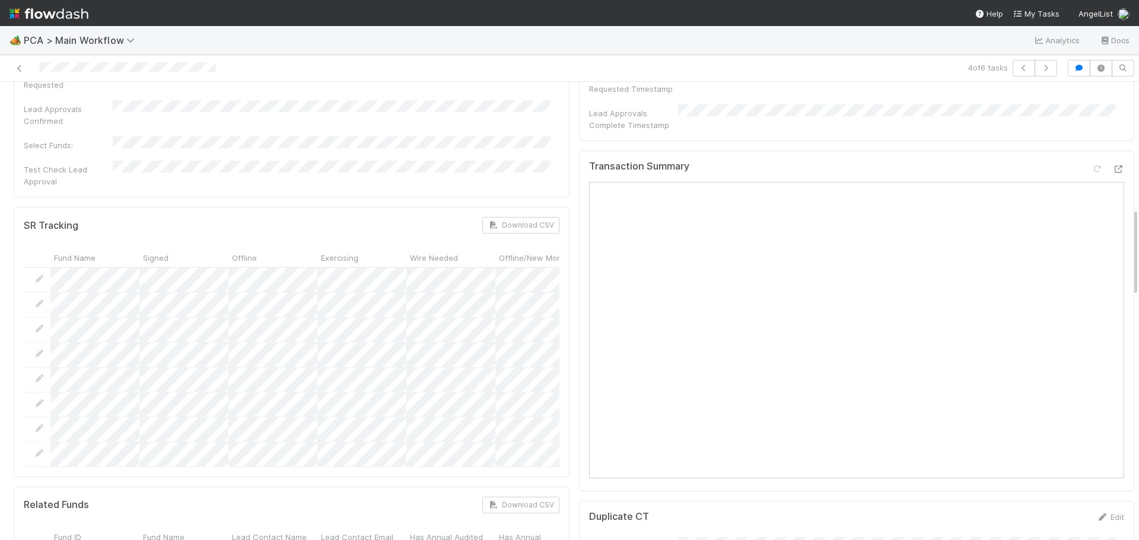
scroll to position [653, 0]
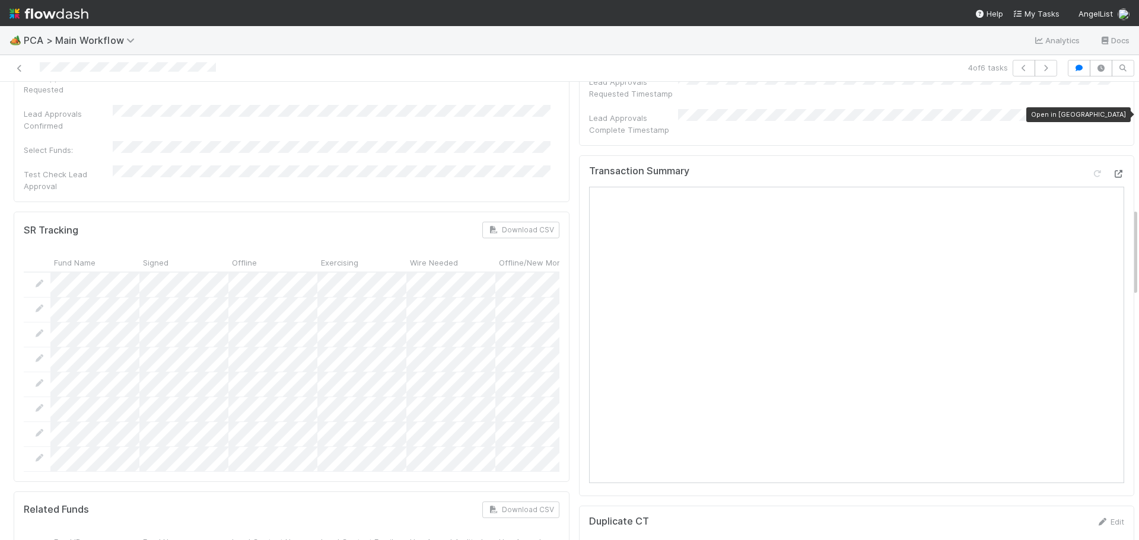
click at [1112, 170] on icon at bounding box center [1118, 174] width 12 height 8
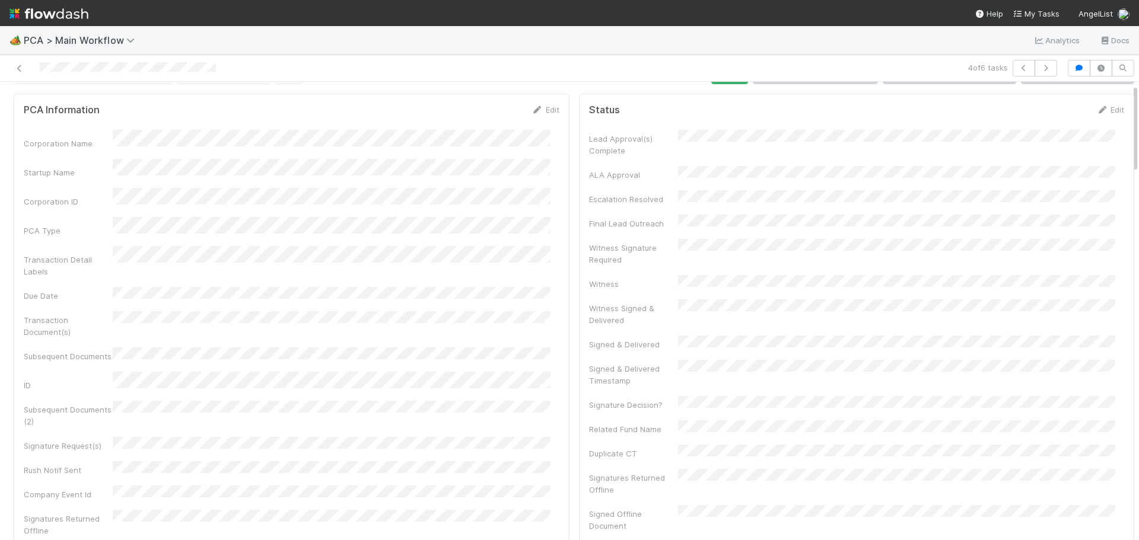
scroll to position [0, 0]
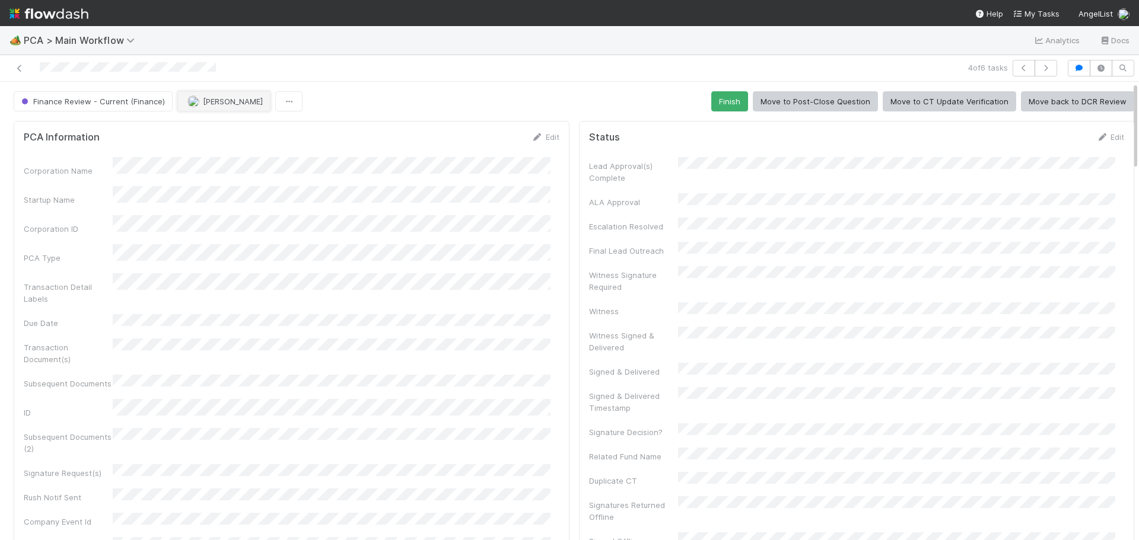
click at [229, 101] on span "Marenz Trajano" at bounding box center [233, 101] width 60 height 9
click at [348, 50] on div "🏕️ PCA > Main Workflow Analytics Docs" at bounding box center [569, 40] width 1139 height 28
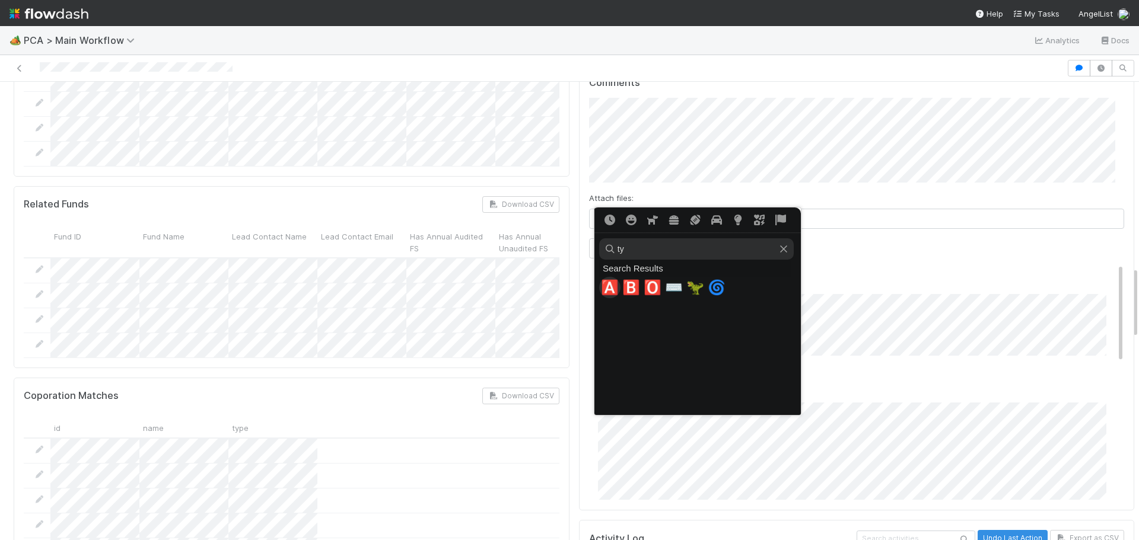
type input "t"
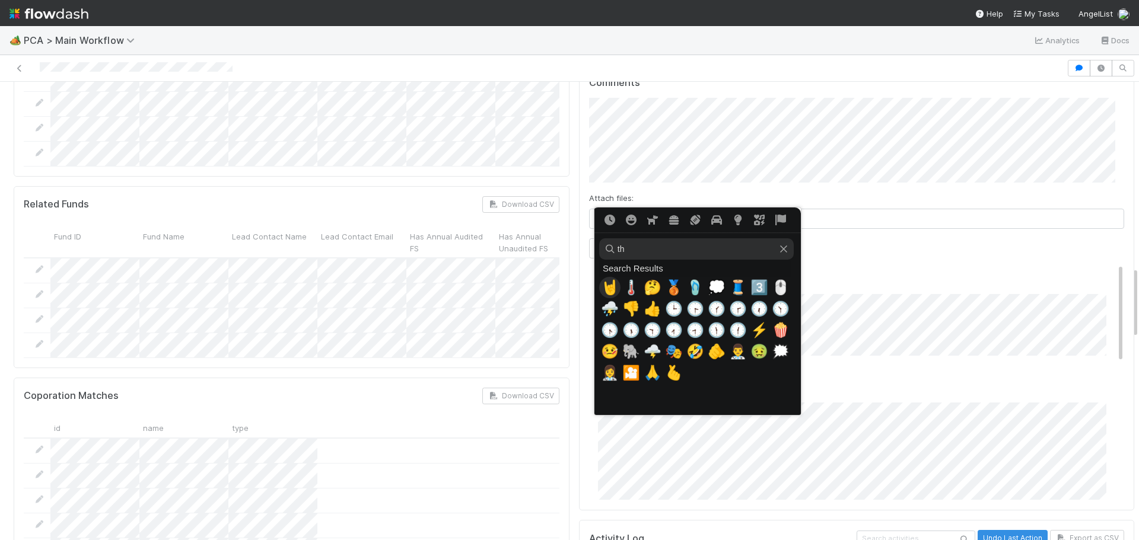
type input "t"
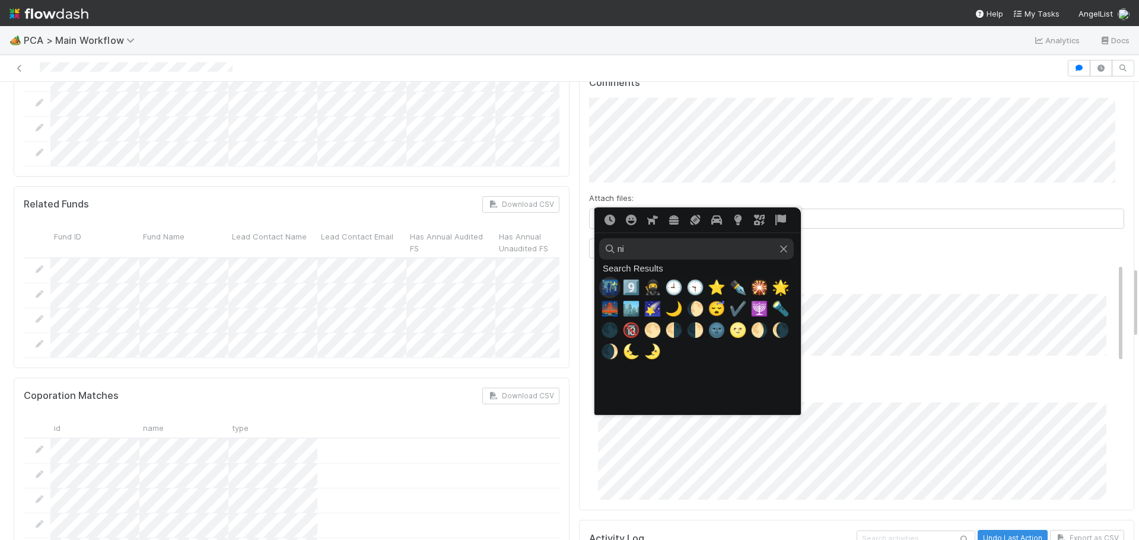
type input "n"
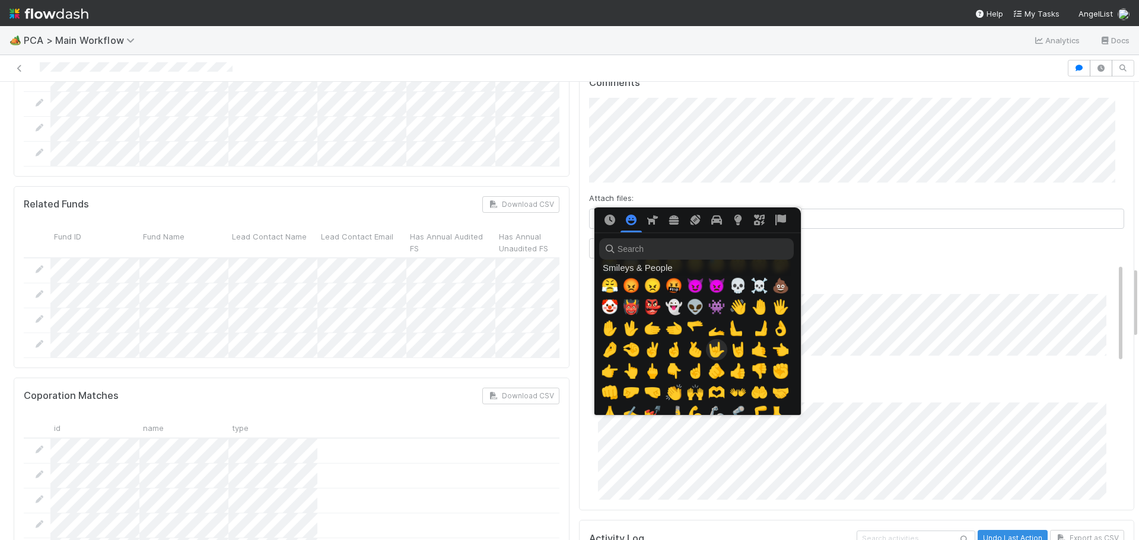
scroll to position [415, 0]
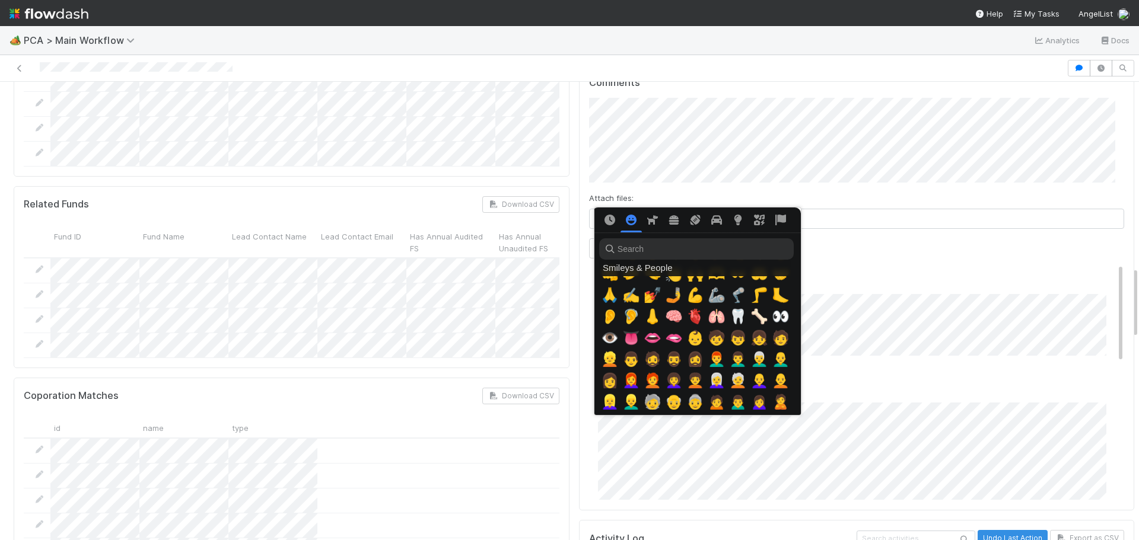
click at [580, 50] on div at bounding box center [569, 270] width 1139 height 540
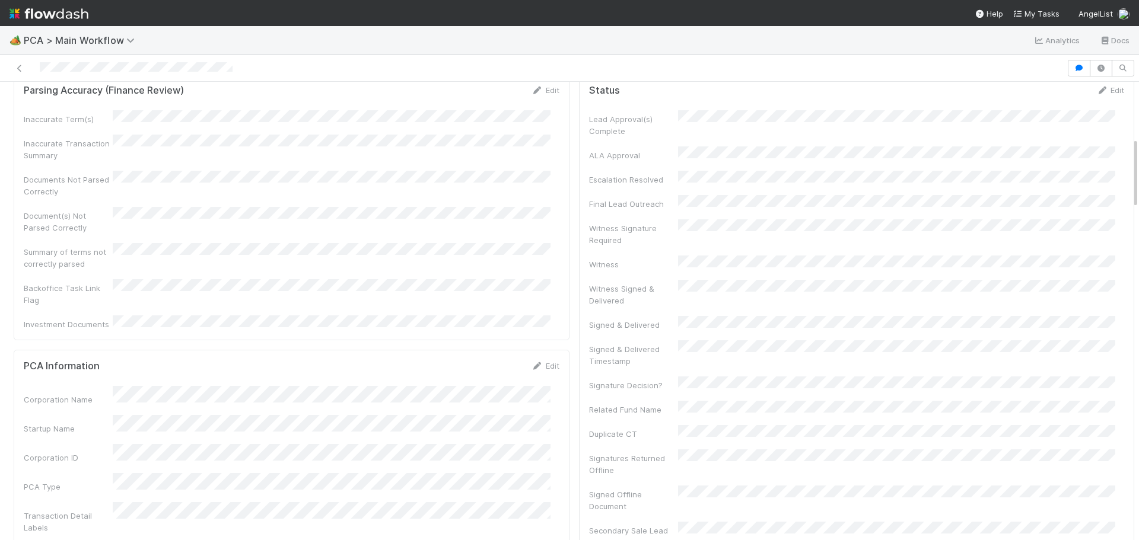
scroll to position [0, 0]
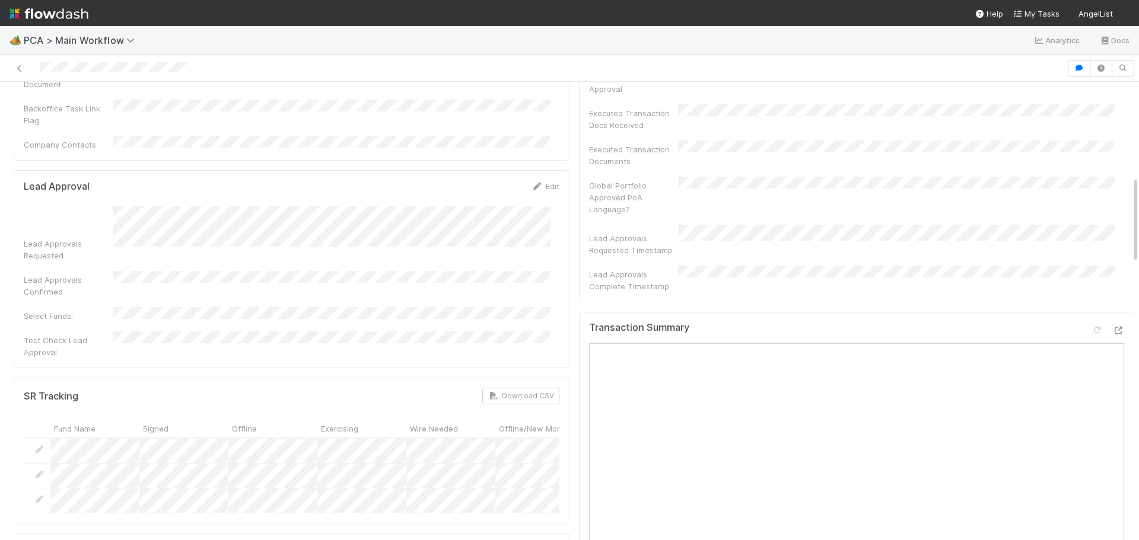
scroll to position [593, 0]
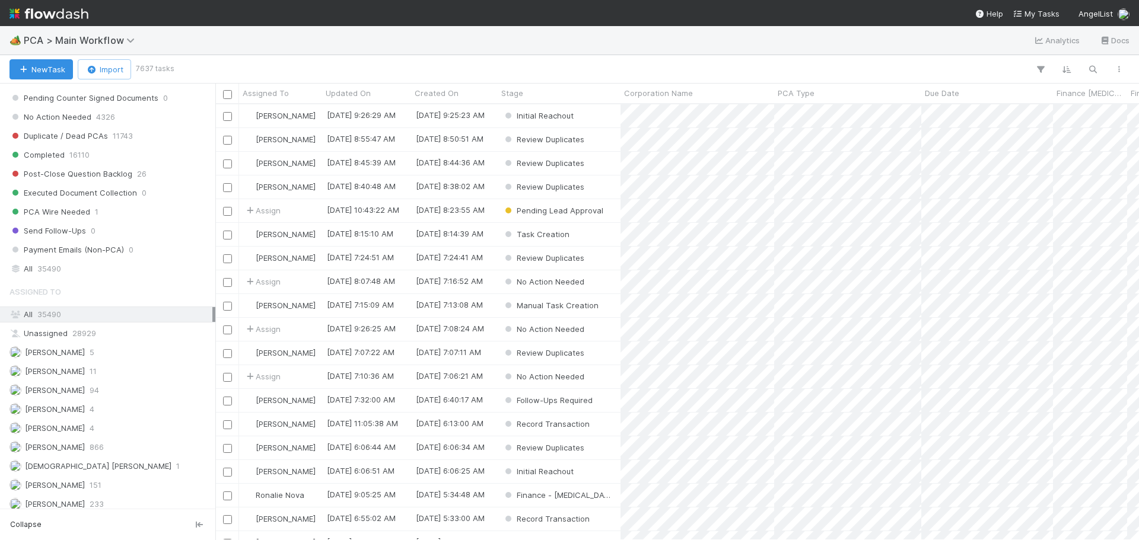
scroll to position [1193, 0]
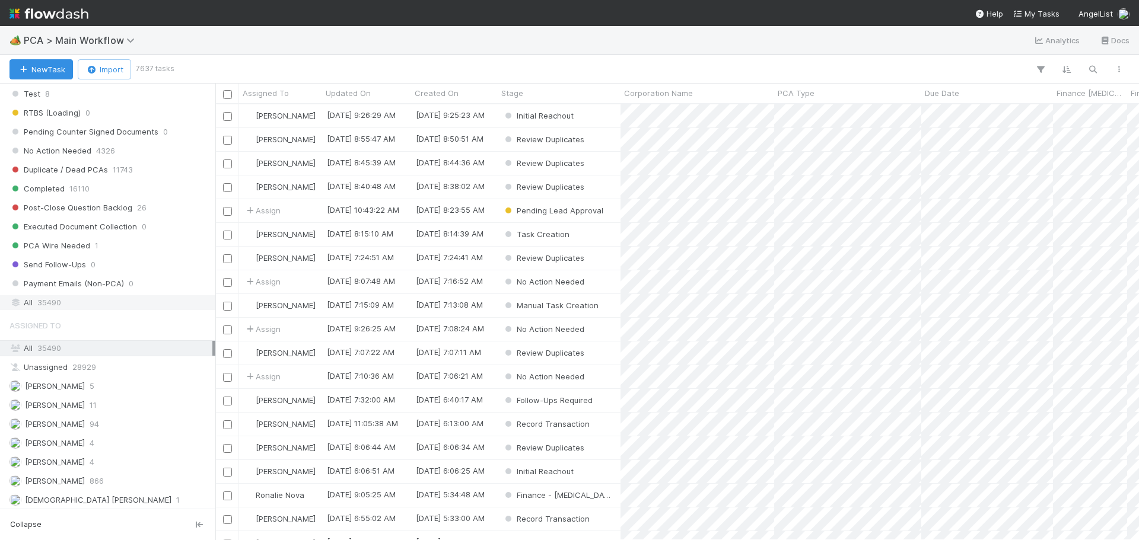
click at [80, 304] on div "All 35490" at bounding box center [110, 302] width 203 height 15
click at [1093, 63] on button "button" at bounding box center [1092, 69] width 21 height 15
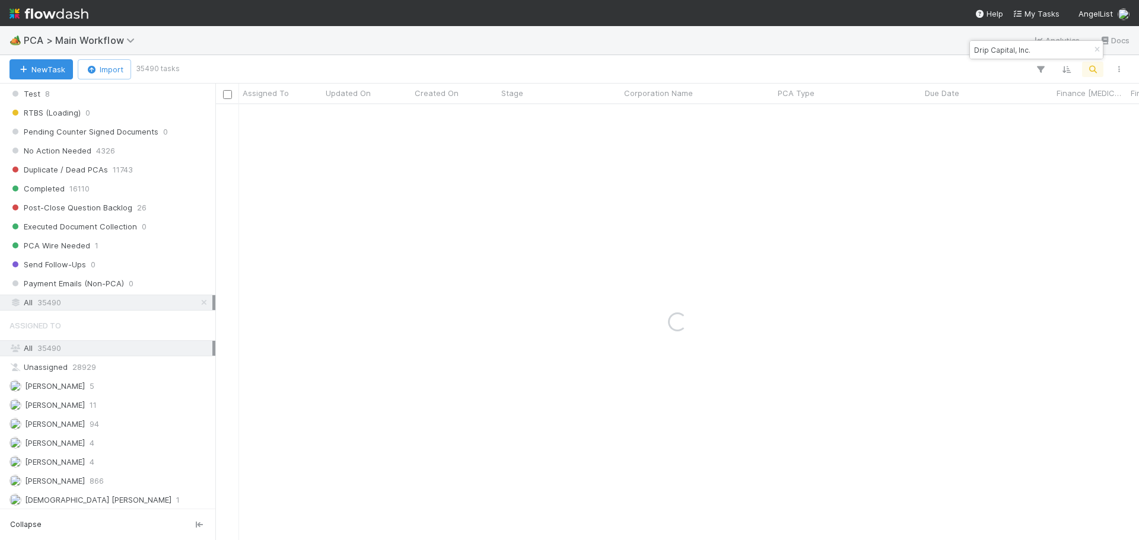
type input "Drip Capital, Inc."
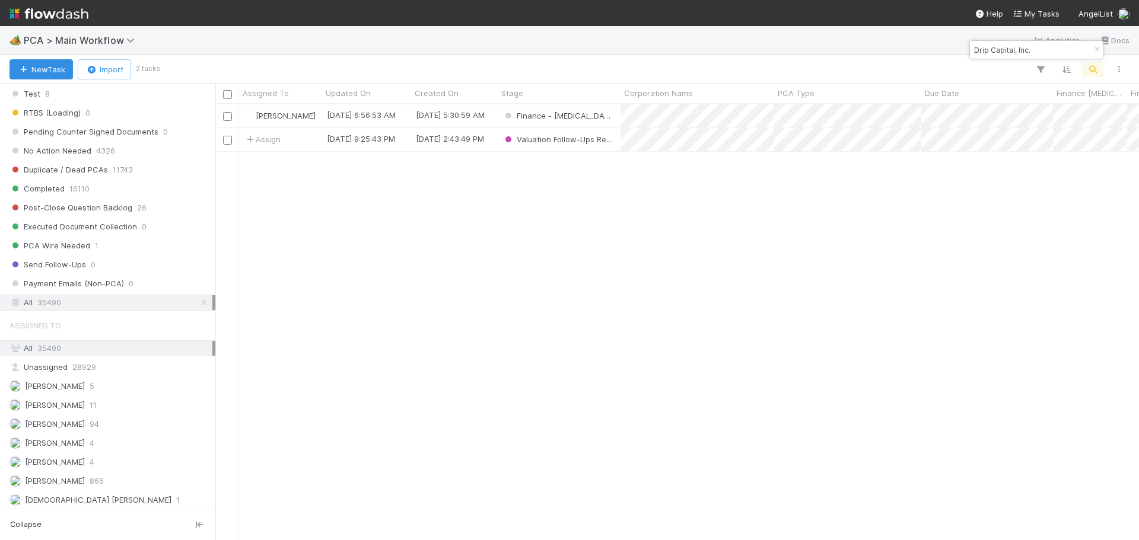
scroll to position [9, 9]
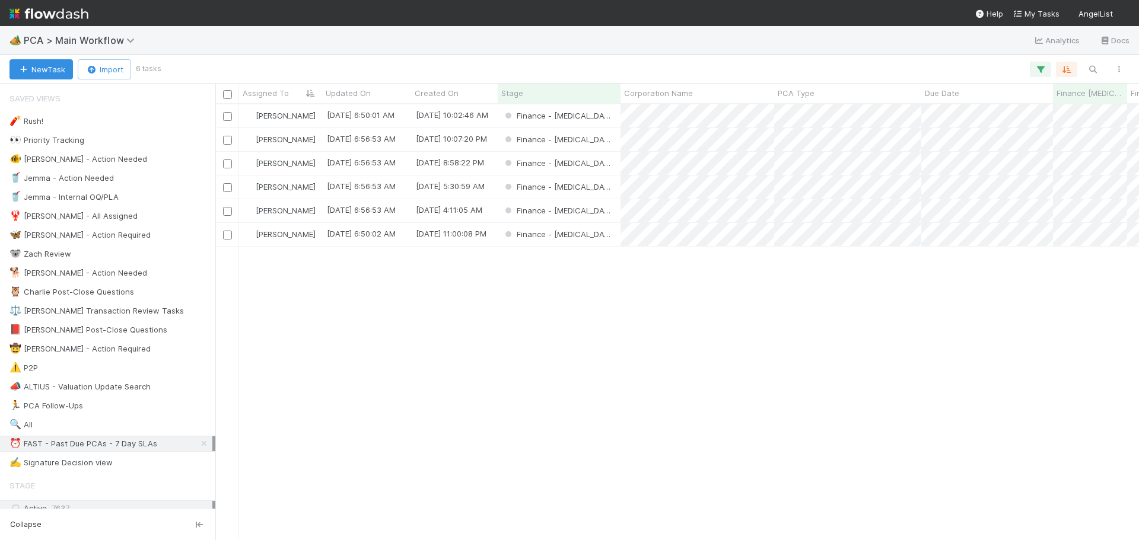
scroll to position [427, 915]
click at [593, 141] on div "Finance - [MEDICAL_DATA]" at bounding box center [559, 139] width 123 height 23
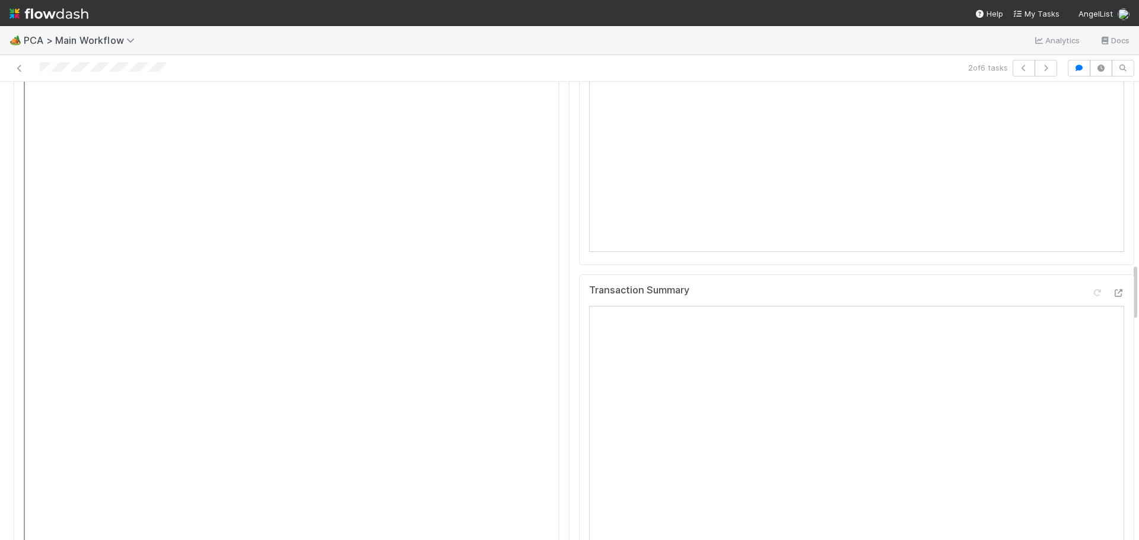
scroll to position [1424, 0]
click at [1112, 313] on div at bounding box center [1118, 319] width 12 height 12
click at [1112, 256] on icon at bounding box center [1118, 260] width 12 height 8
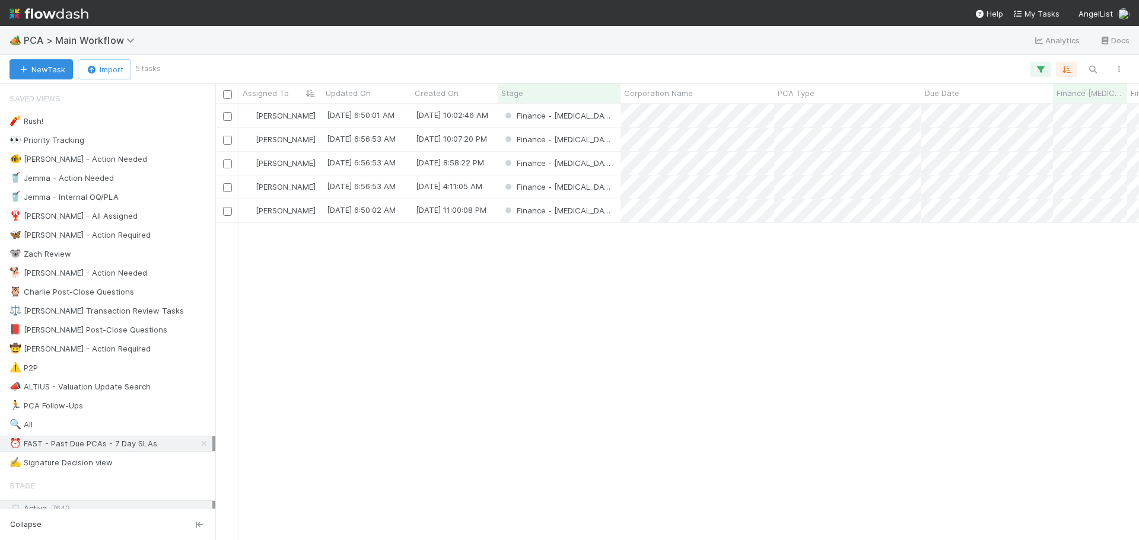
scroll to position [427, 915]
click at [600, 161] on div "Finance - [MEDICAL_DATA]" at bounding box center [559, 163] width 123 height 23
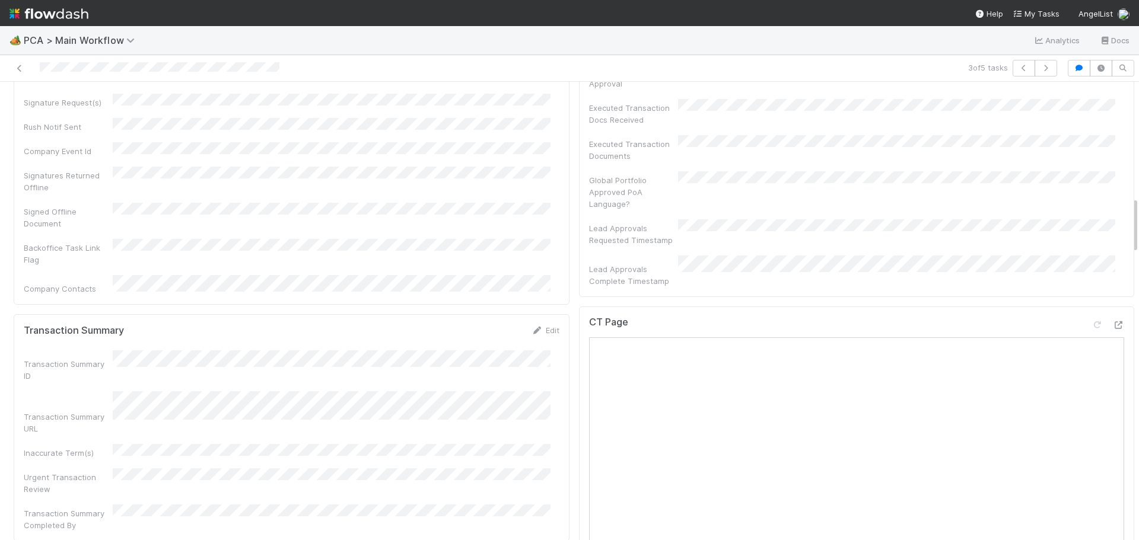
scroll to position [890, 0]
click at [1112, 326] on icon at bounding box center [1118, 330] width 12 height 8
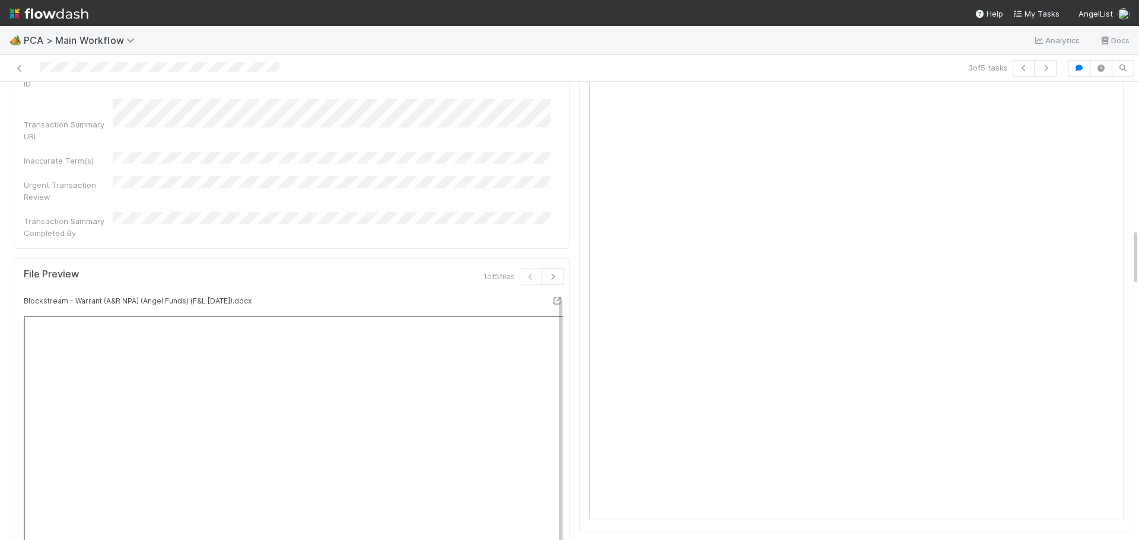
scroll to position [1424, 0]
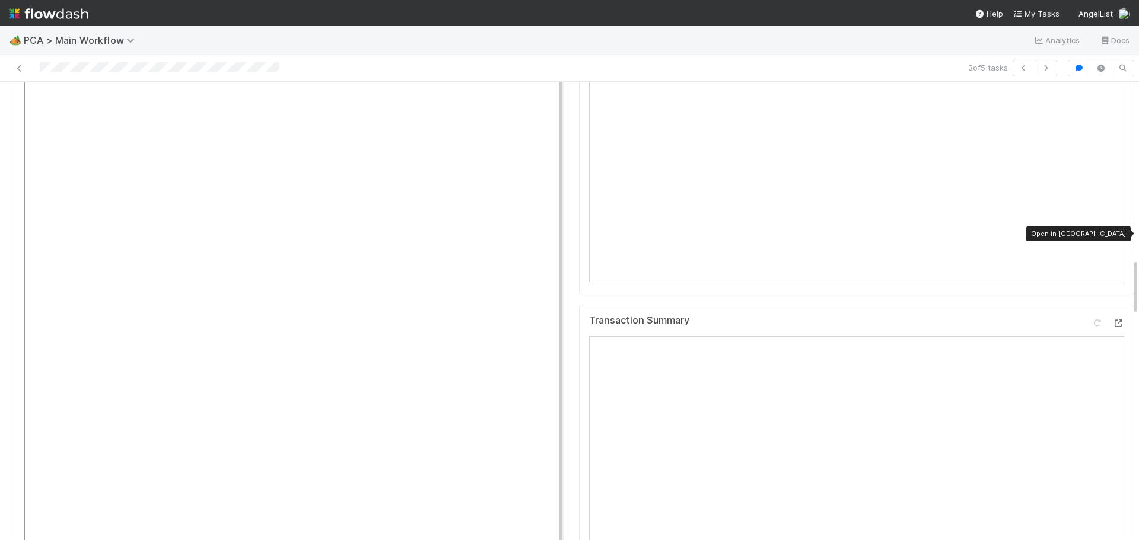
click at [1112, 320] on icon at bounding box center [1118, 324] width 12 height 8
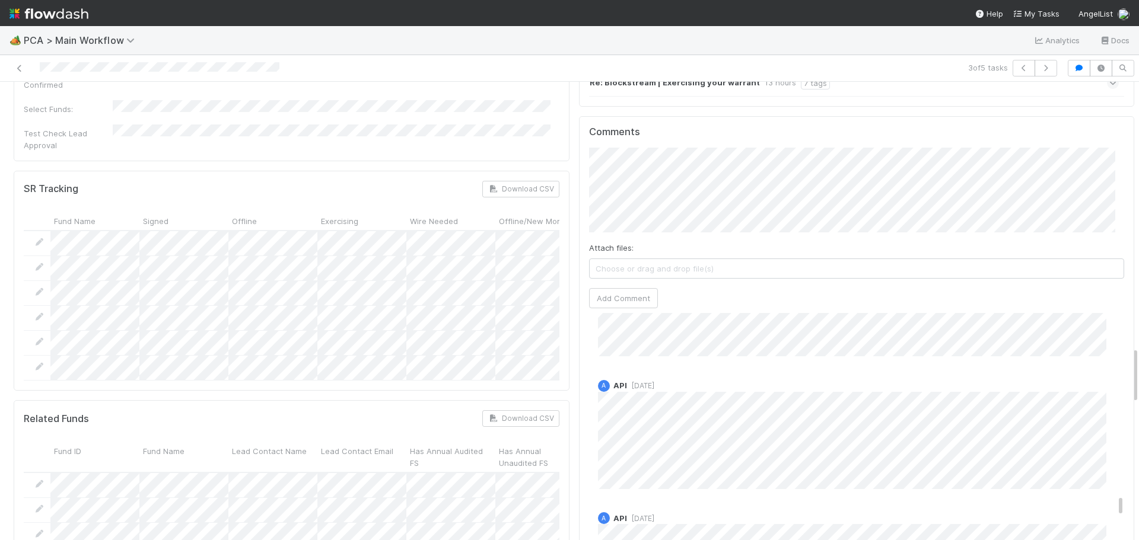
scroll to position [3201, 0]
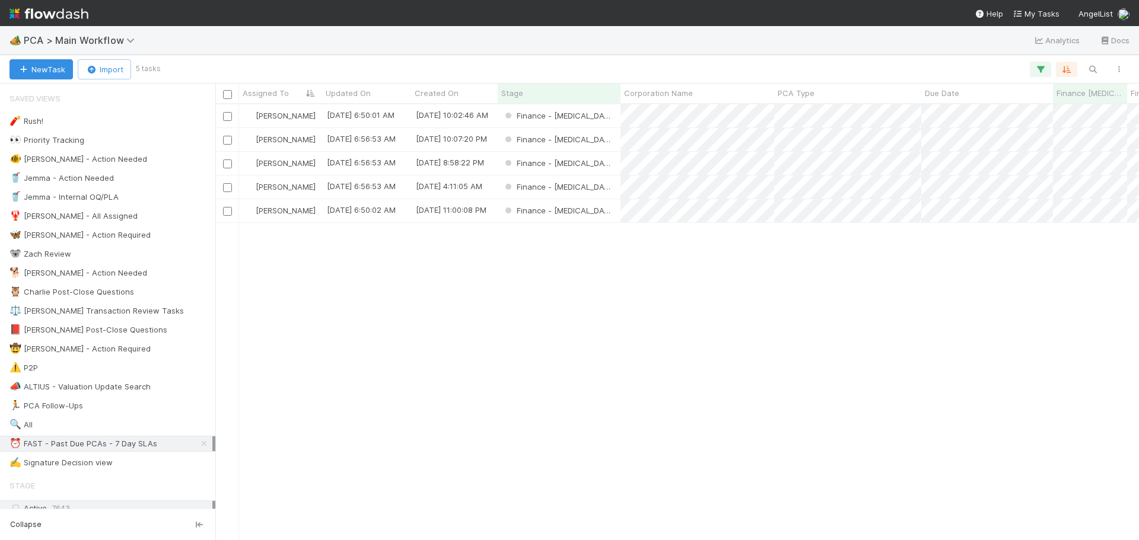
scroll to position [427, 915]
click at [604, 192] on div "Finance - [MEDICAL_DATA]" at bounding box center [559, 187] width 123 height 23
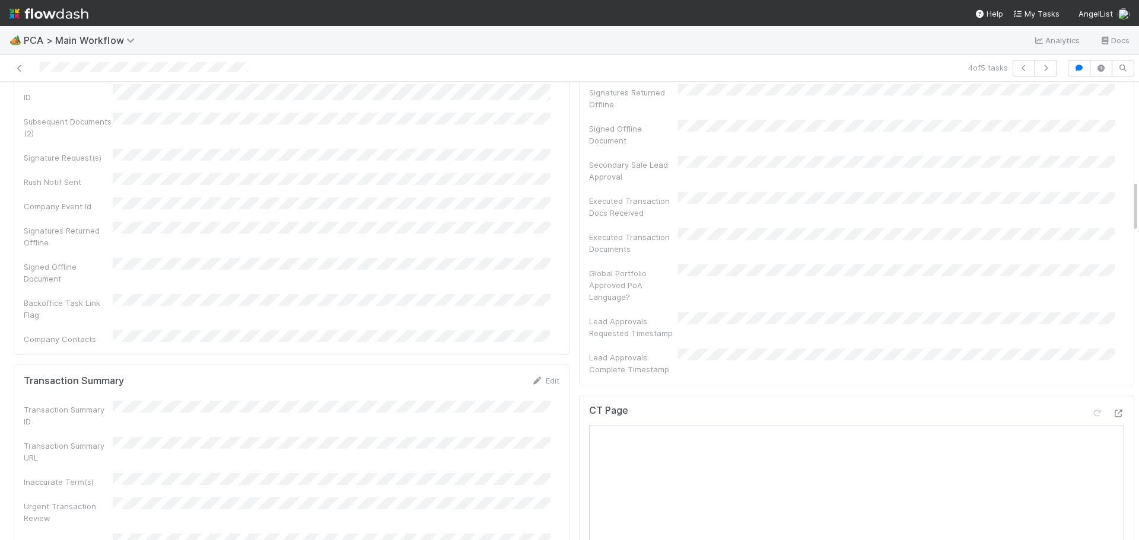
scroll to position [771, 0]
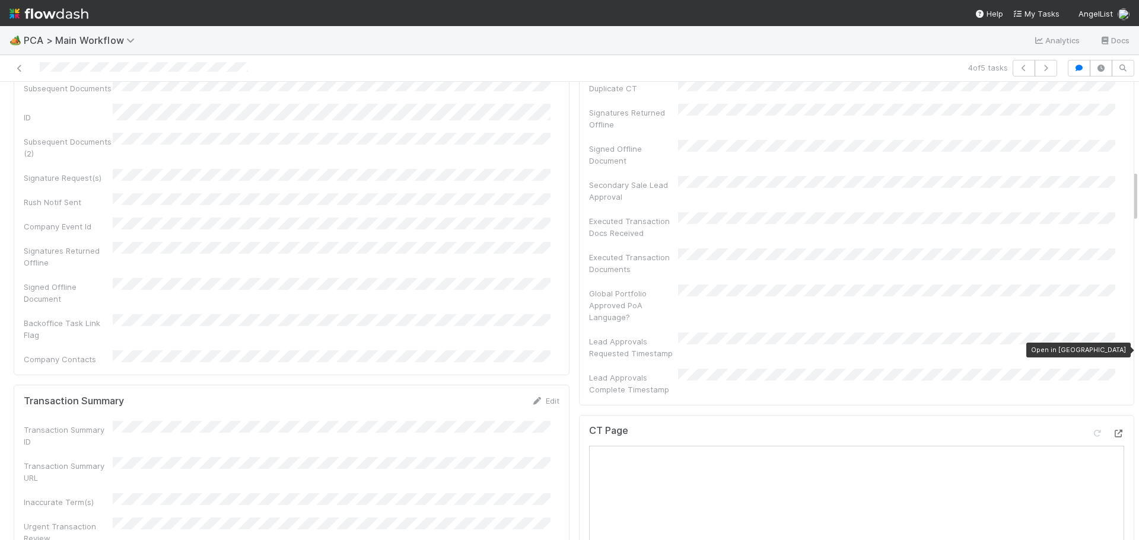
click at [1112, 430] on icon at bounding box center [1118, 434] width 12 height 8
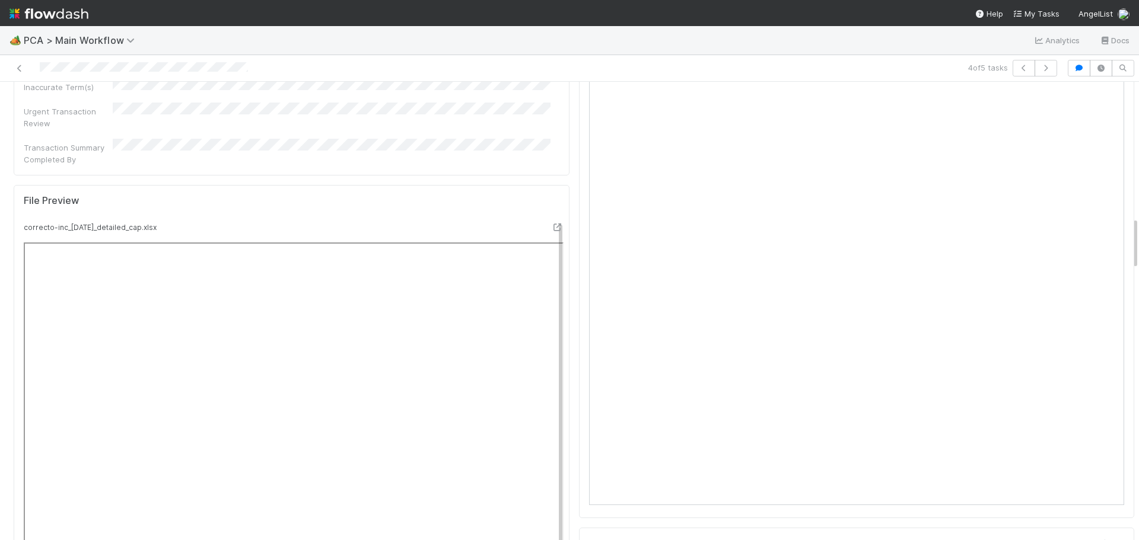
scroll to position [1008, 0]
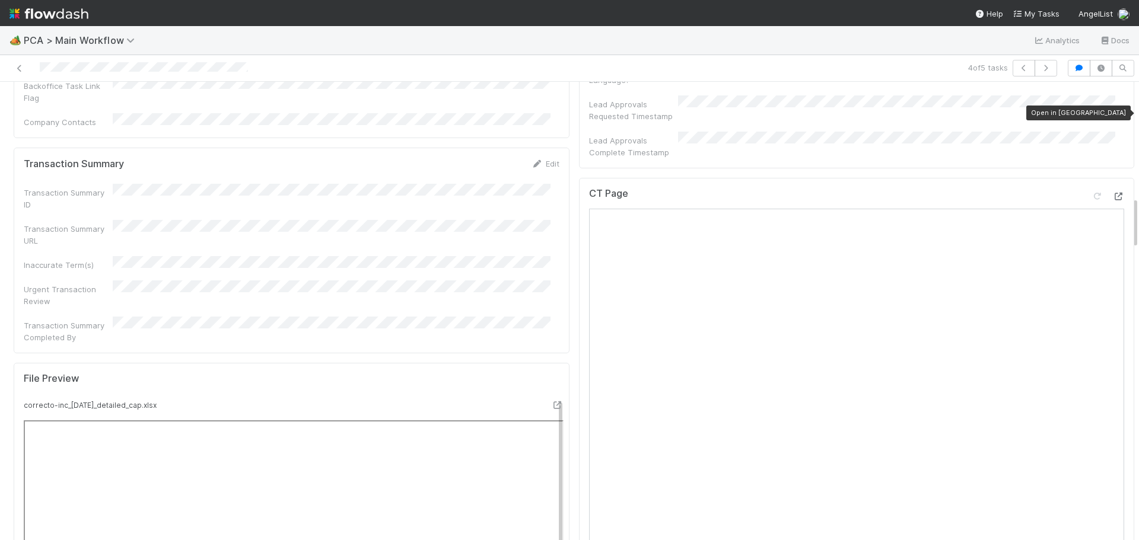
click at [1112, 193] on icon at bounding box center [1118, 197] width 12 height 8
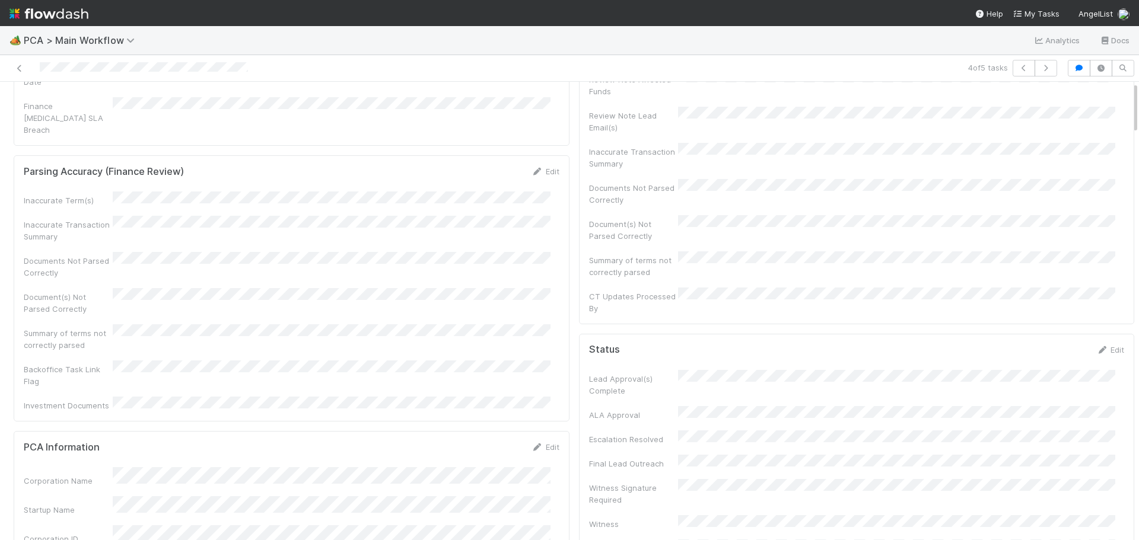
scroll to position [0, 0]
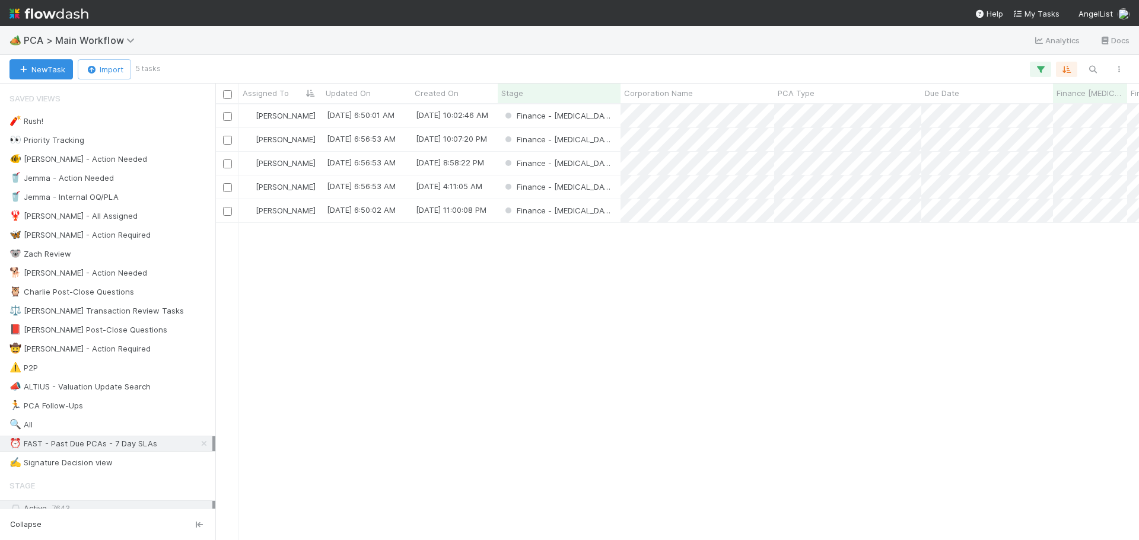
scroll to position [427, 915]
click at [588, 215] on div "Finance - [MEDICAL_DATA]" at bounding box center [559, 210] width 123 height 23
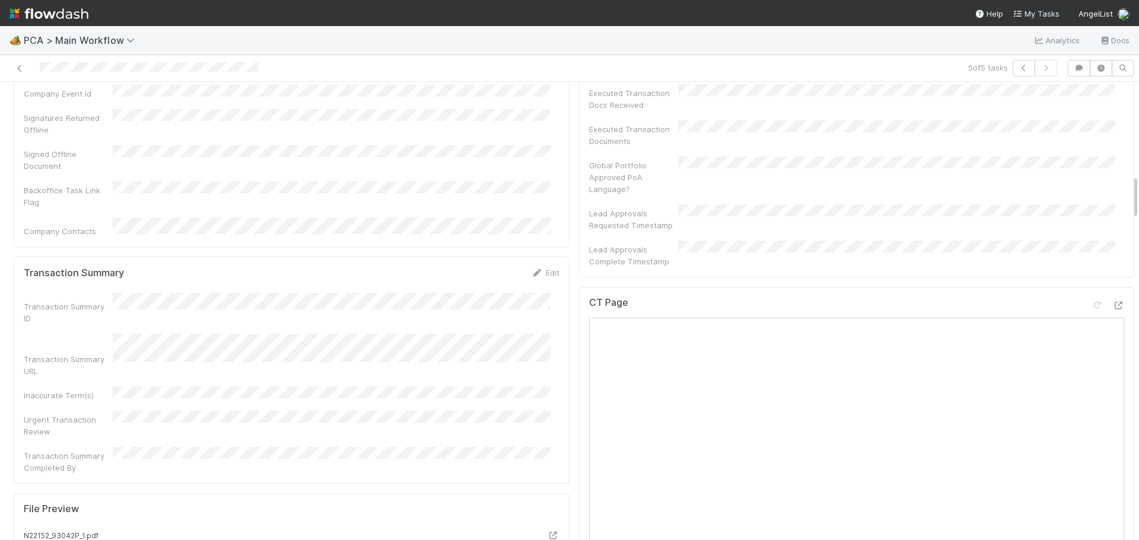
scroll to position [949, 0]
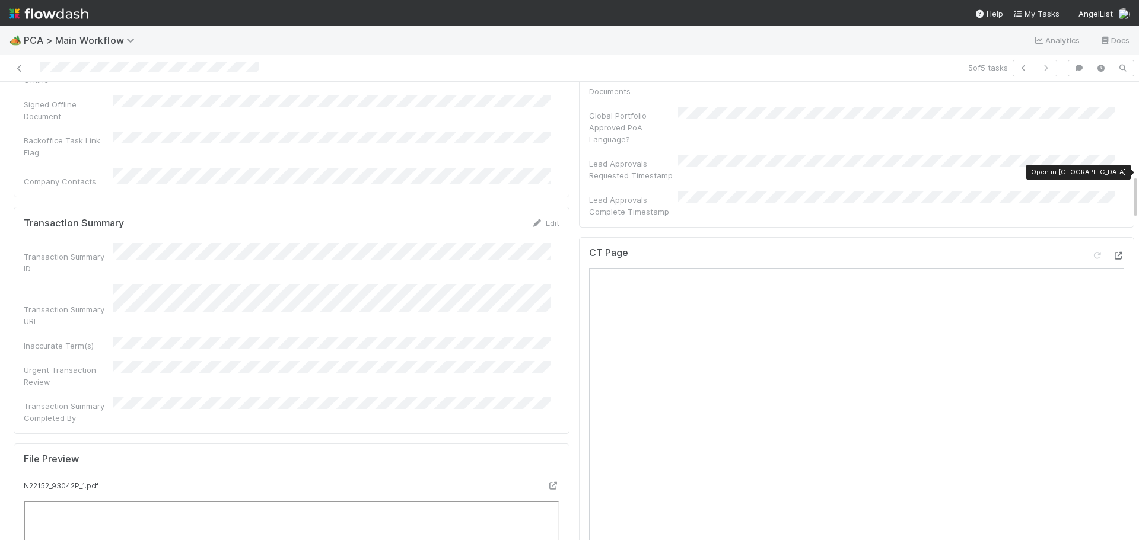
click at [1112, 252] on icon at bounding box center [1118, 256] width 12 height 8
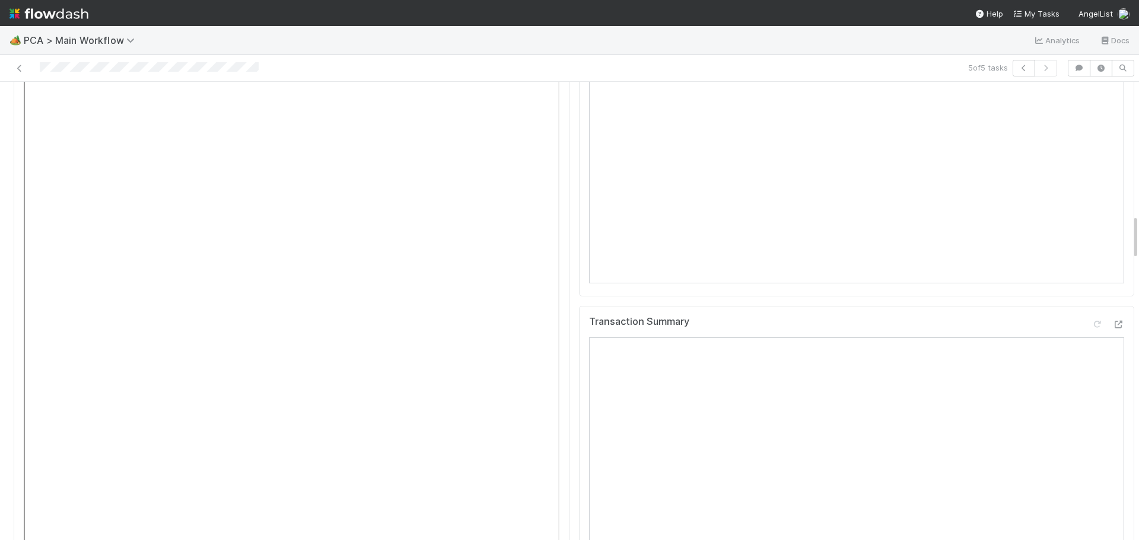
scroll to position [1483, 0]
click at [1112, 246] on icon at bounding box center [1118, 250] width 12 height 8
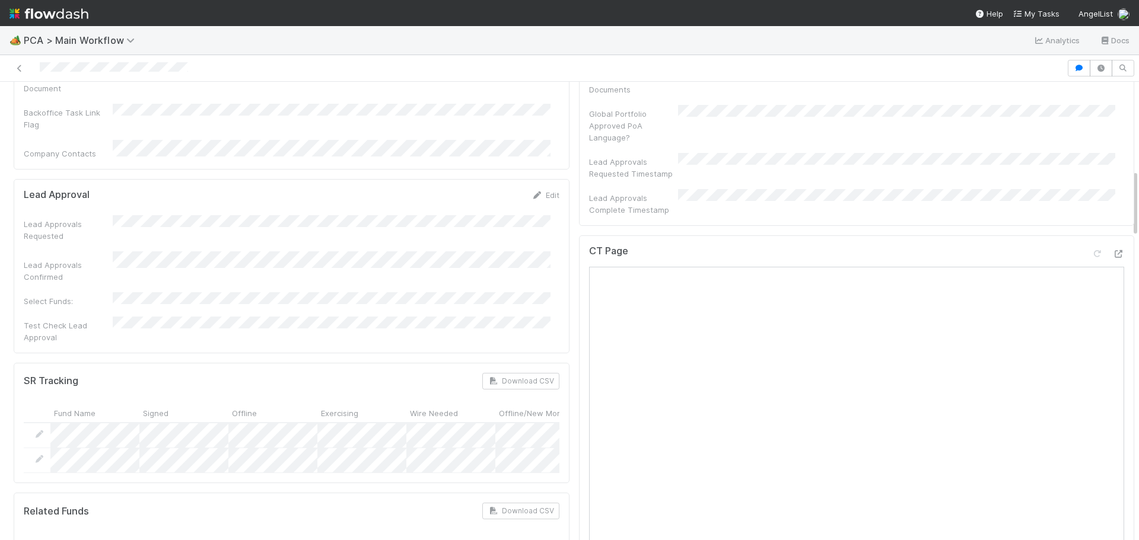
scroll to position [593, 0]
click at [1100, 249] on div at bounding box center [1107, 257] width 33 height 17
click at [1112, 251] on icon at bounding box center [1118, 255] width 12 height 8
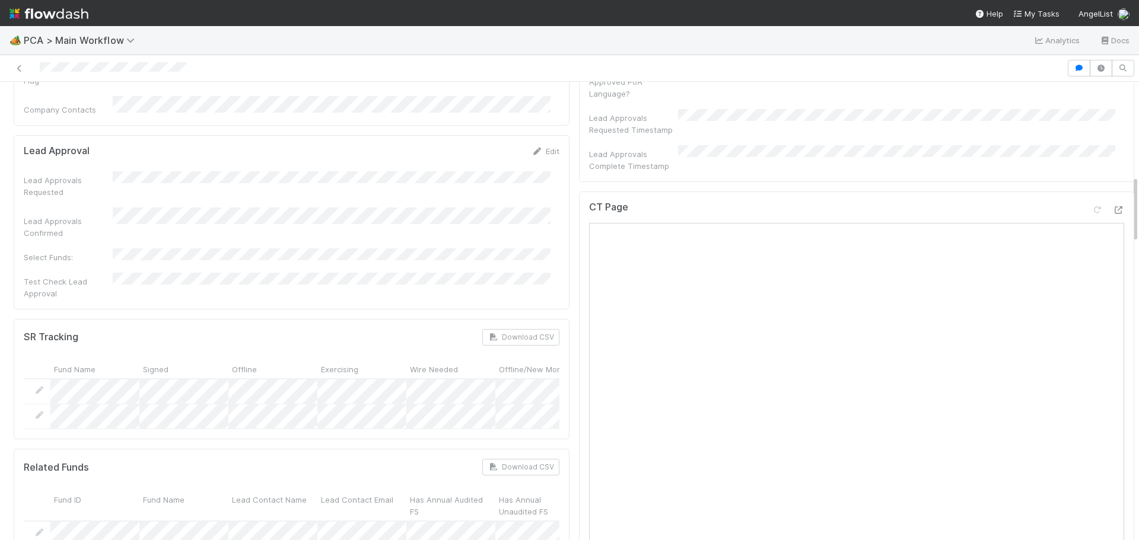
scroll to position [593, 0]
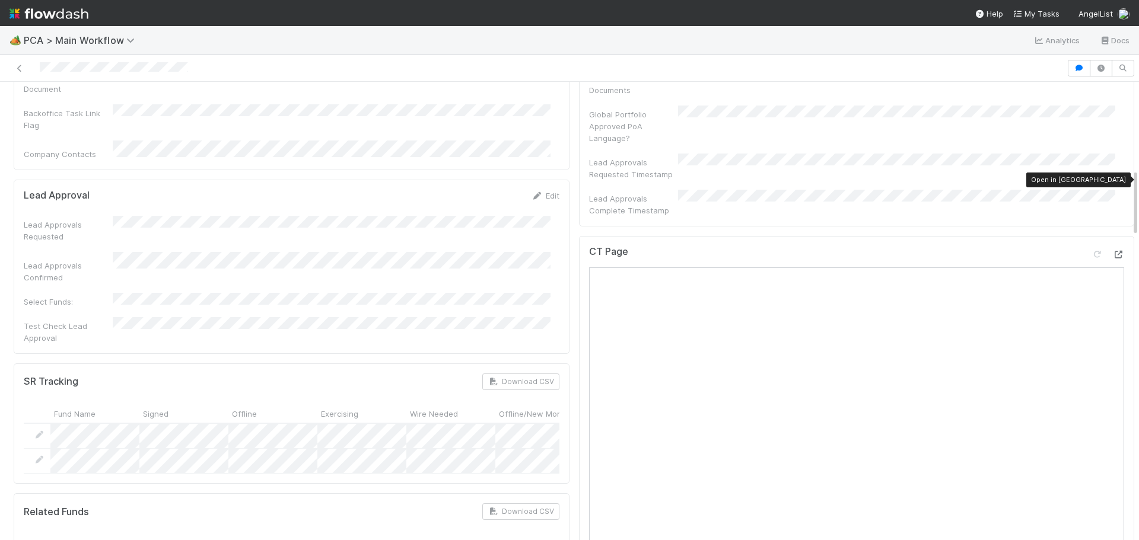
click at [1112, 251] on icon at bounding box center [1118, 255] width 12 height 8
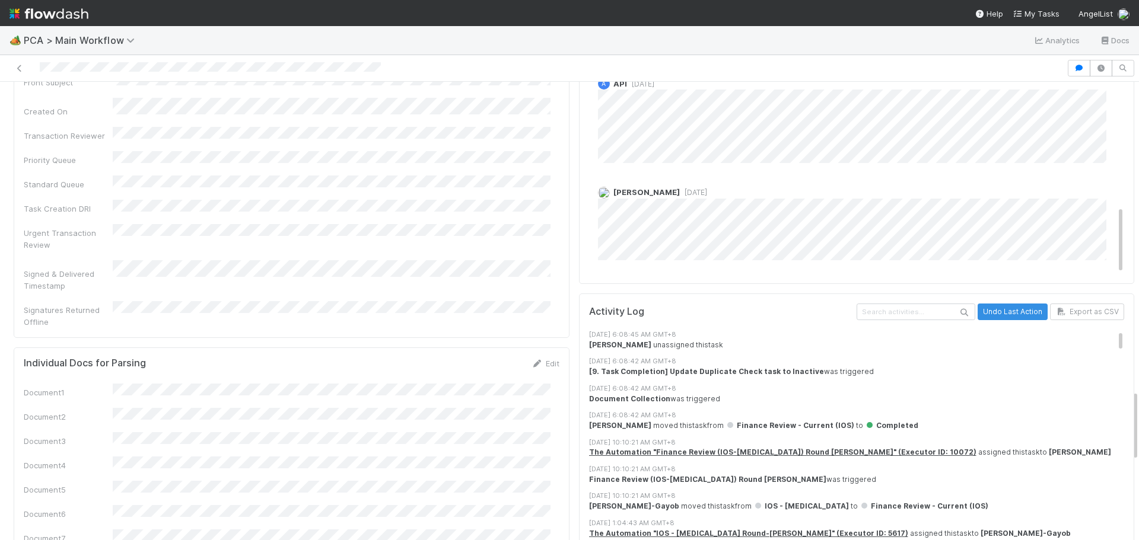
scroll to position [1839, 0]
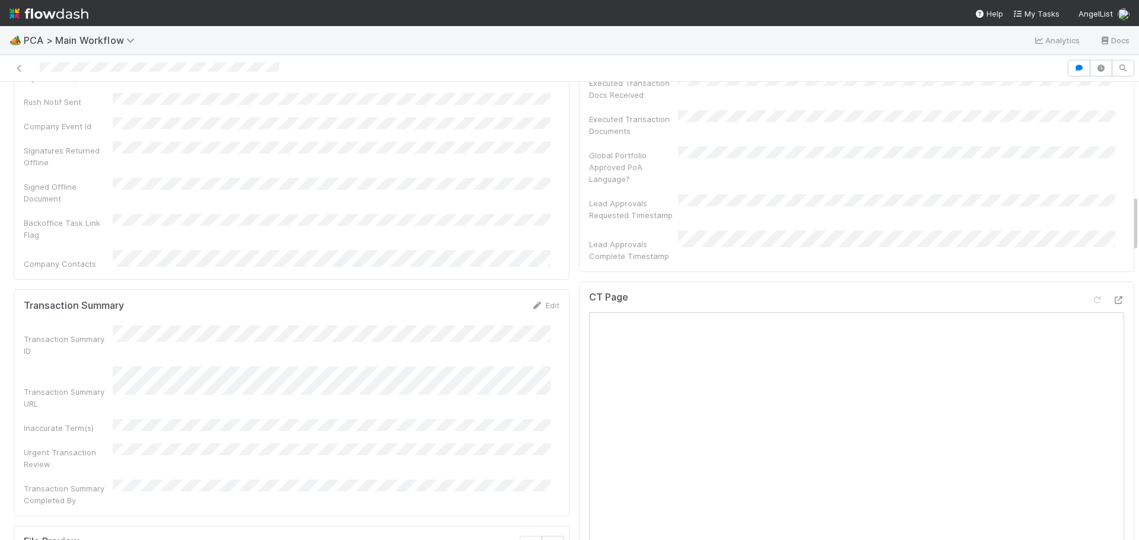
scroll to position [911, 0]
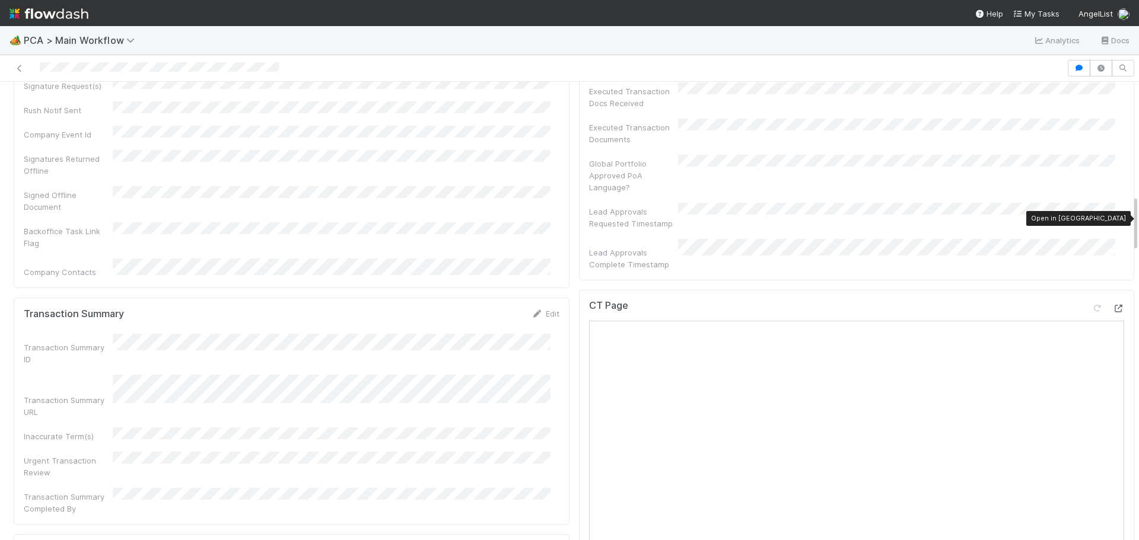
click at [1112, 305] on icon at bounding box center [1118, 309] width 12 height 8
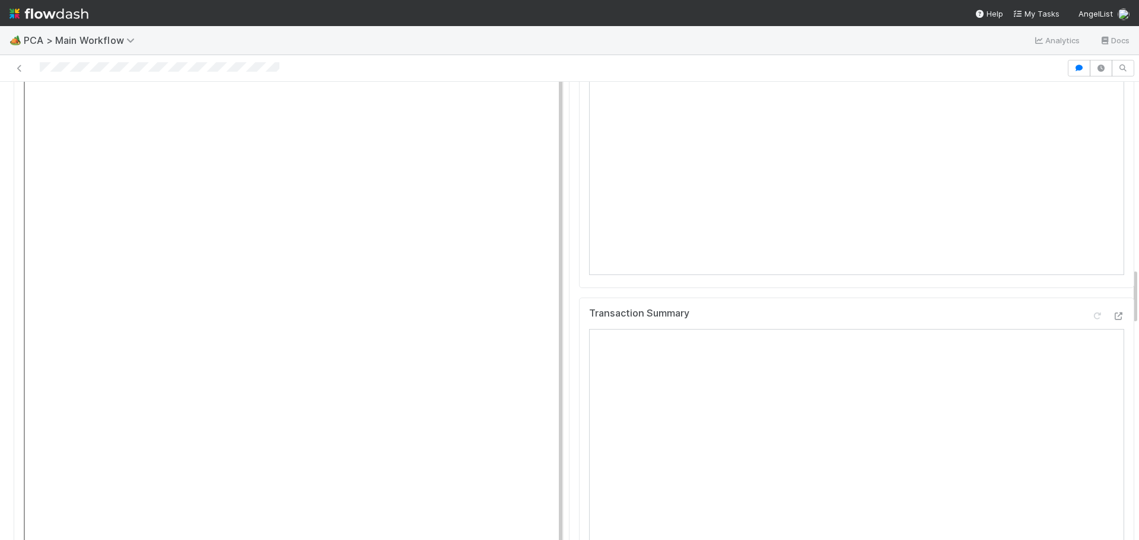
scroll to position [1424, 0]
click at [1112, 320] on icon at bounding box center [1118, 324] width 12 height 8
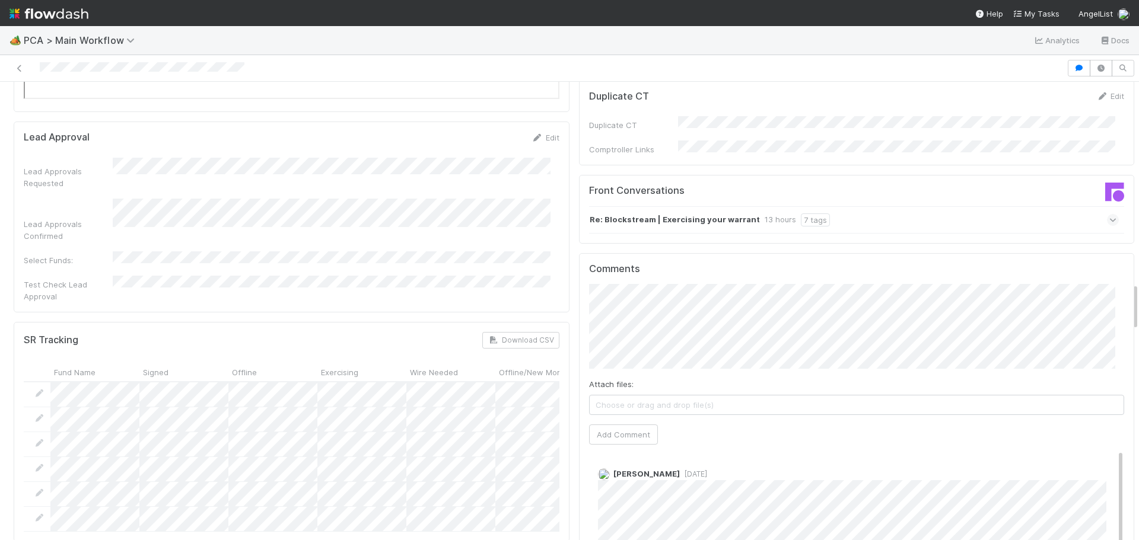
scroll to position [1958, 0]
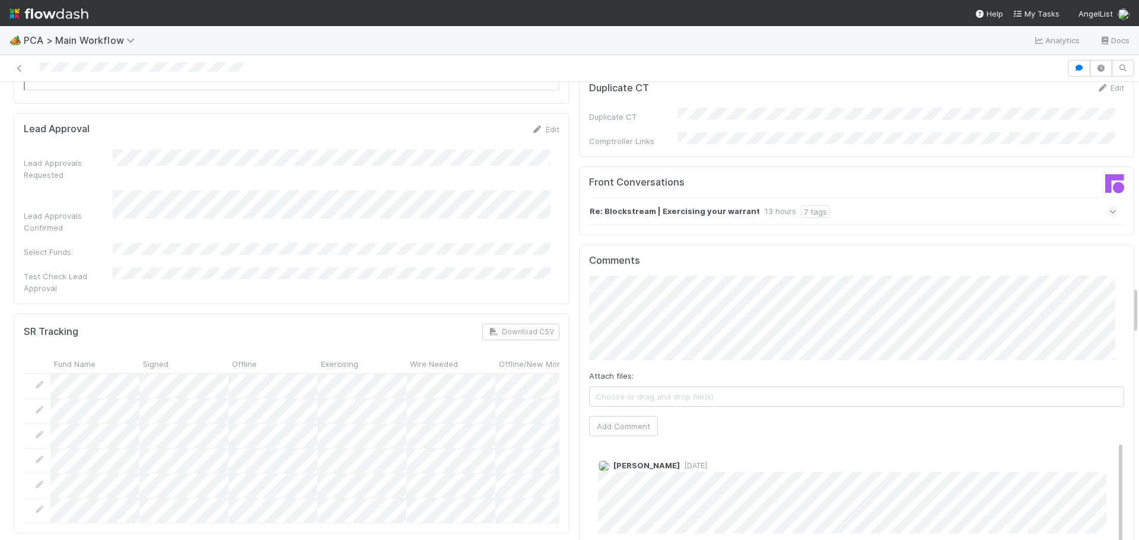
click at [1109, 206] on icon at bounding box center [1113, 212] width 8 height 12
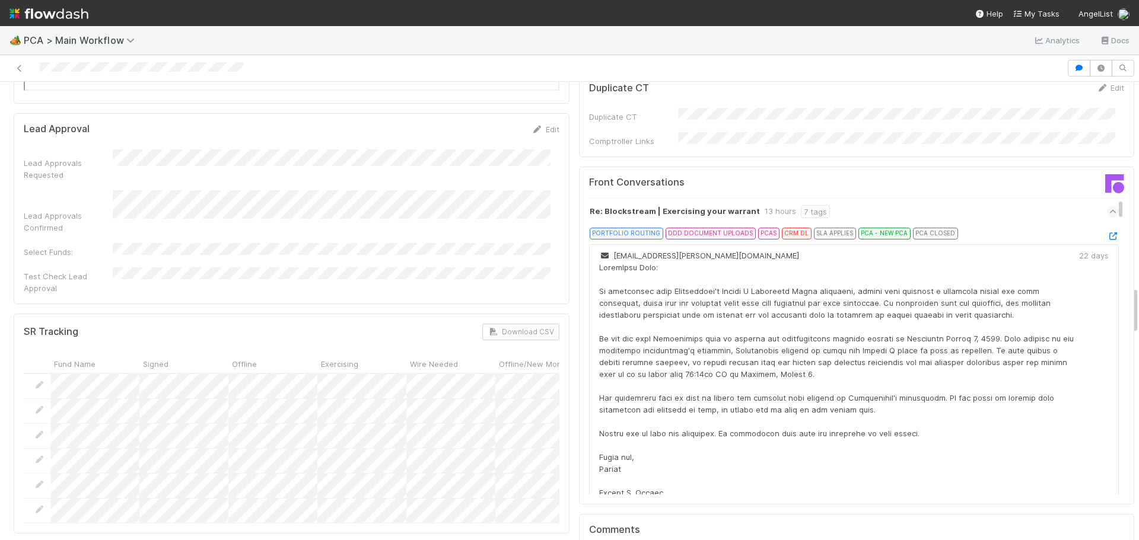
click at [1109, 206] on icon at bounding box center [1113, 212] width 8 height 12
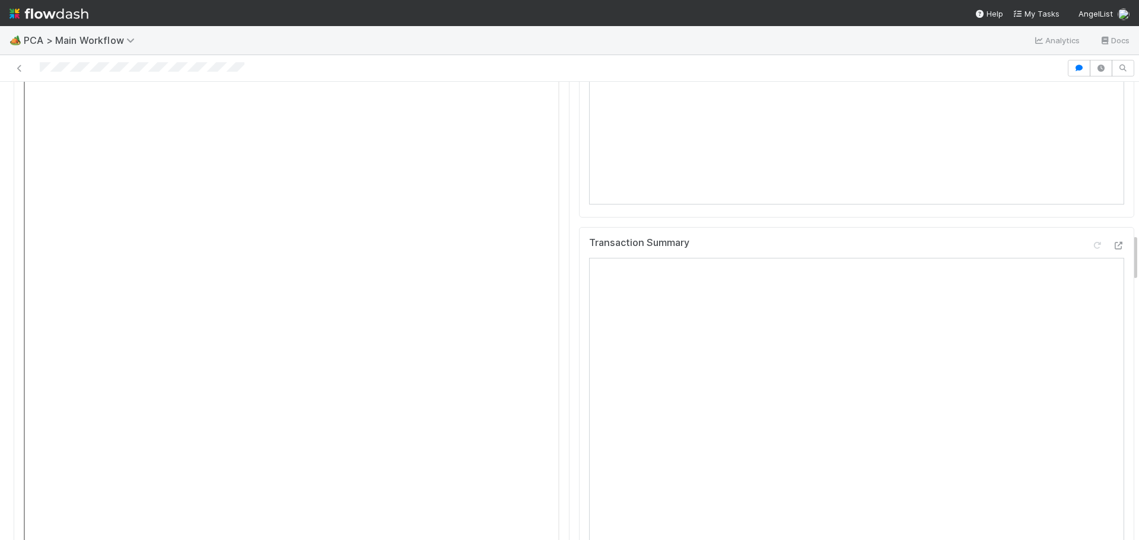
scroll to position [1424, 0]
click at [1112, 268] on div at bounding box center [1118, 274] width 12 height 12
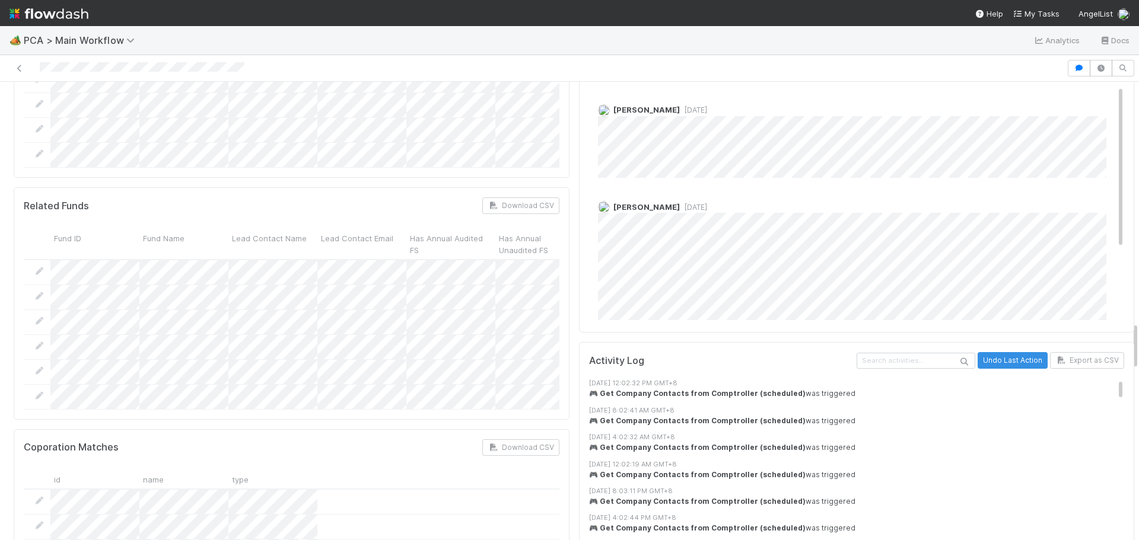
scroll to position [2017, 0]
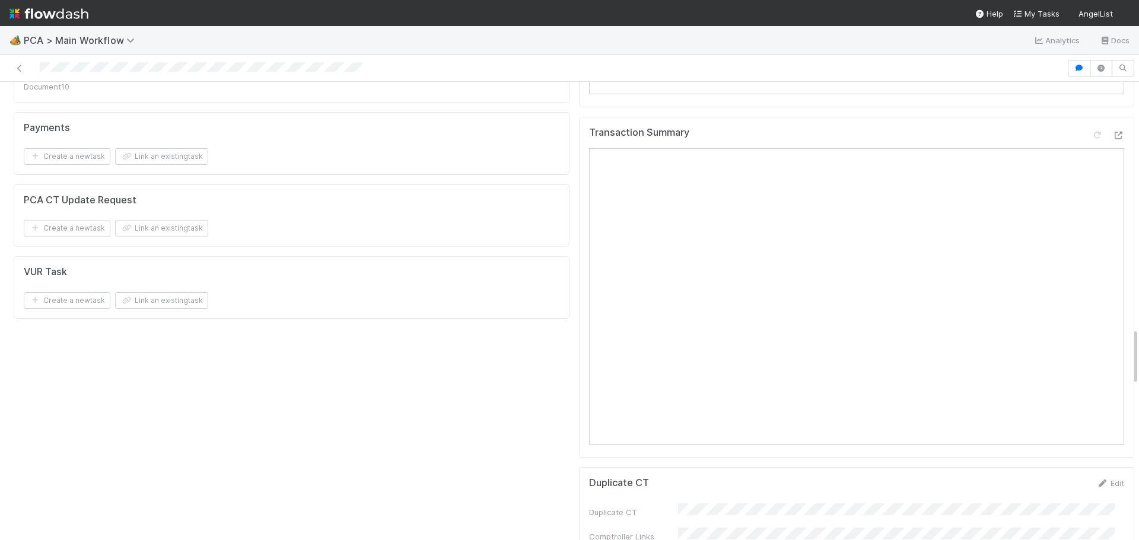
scroll to position [2313, 0]
